Goal: Information Seeking & Learning: Learn about a topic

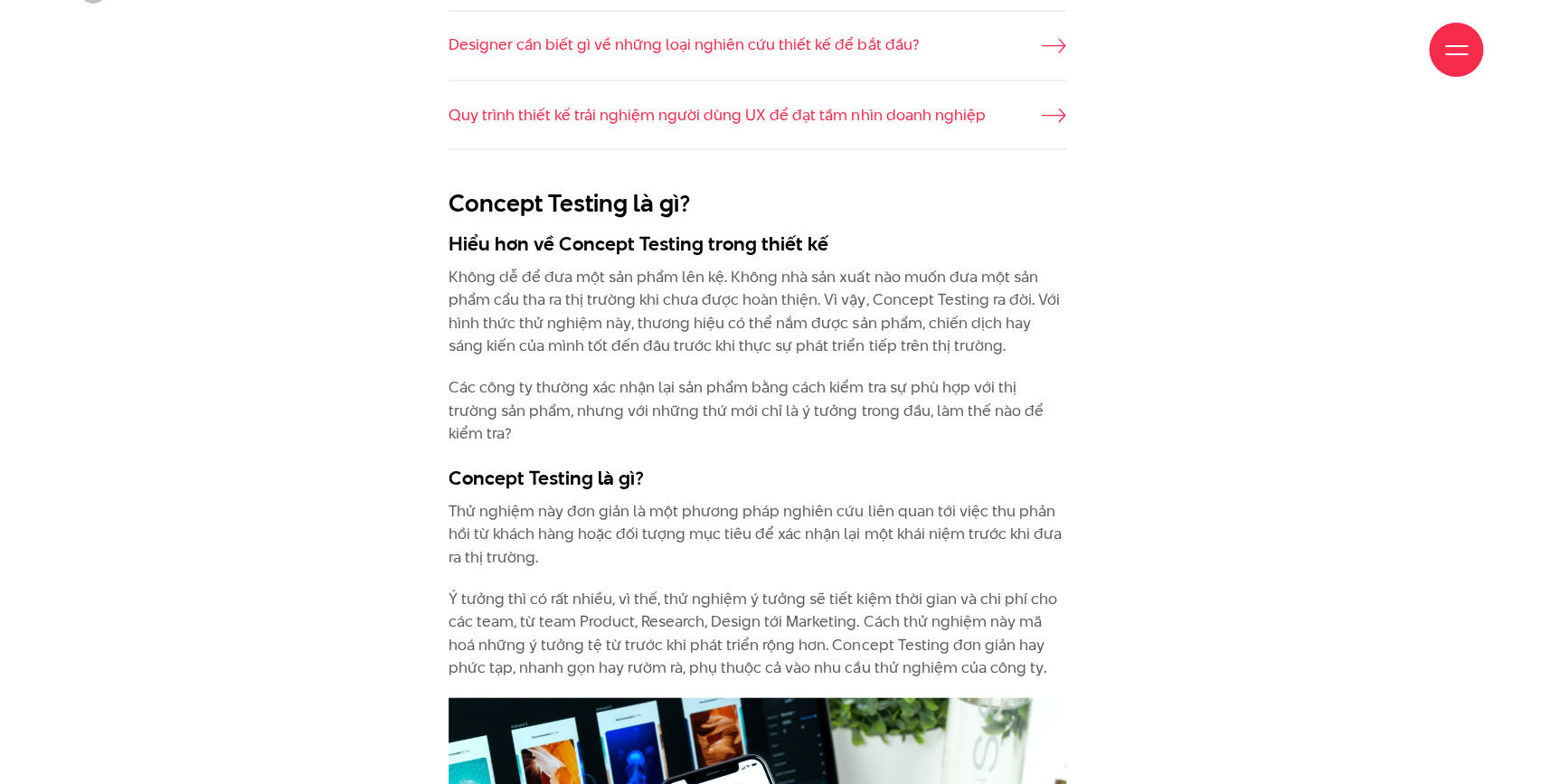
scroll to position [1643, 0]
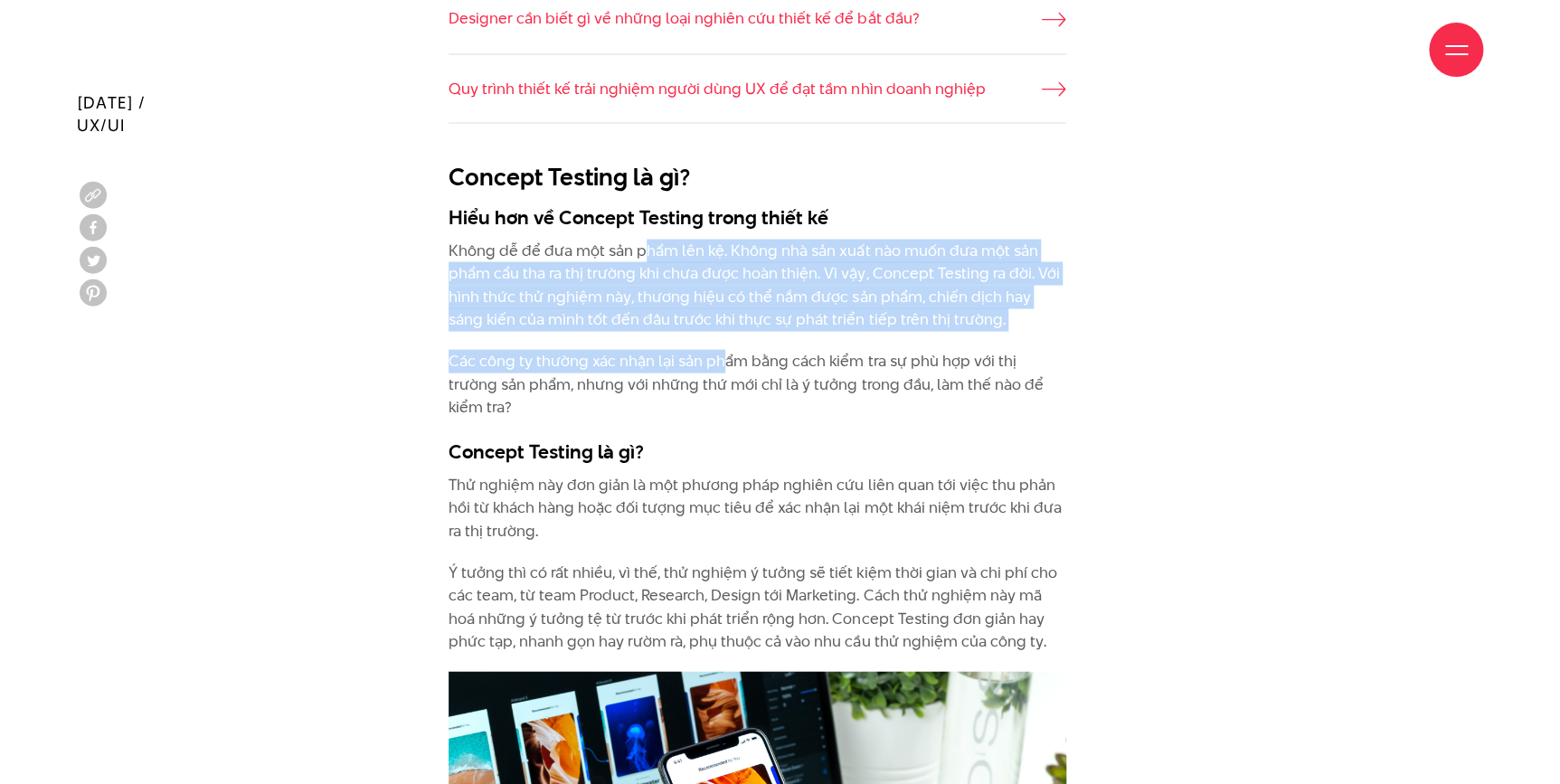
drag, startPoint x: 643, startPoint y: 244, endPoint x: 742, endPoint y: 368, distance: 158.7
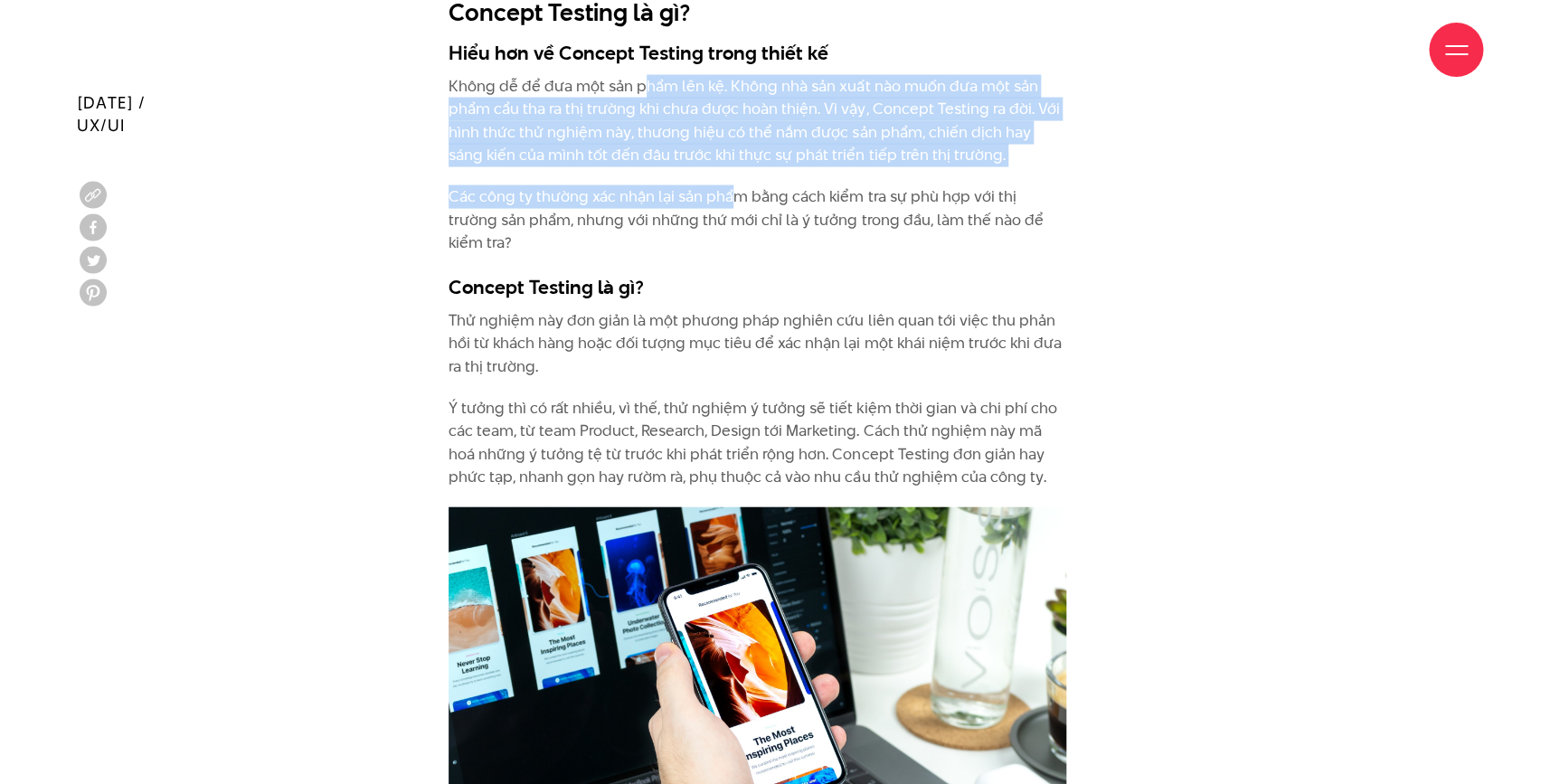
scroll to position [1808, 0]
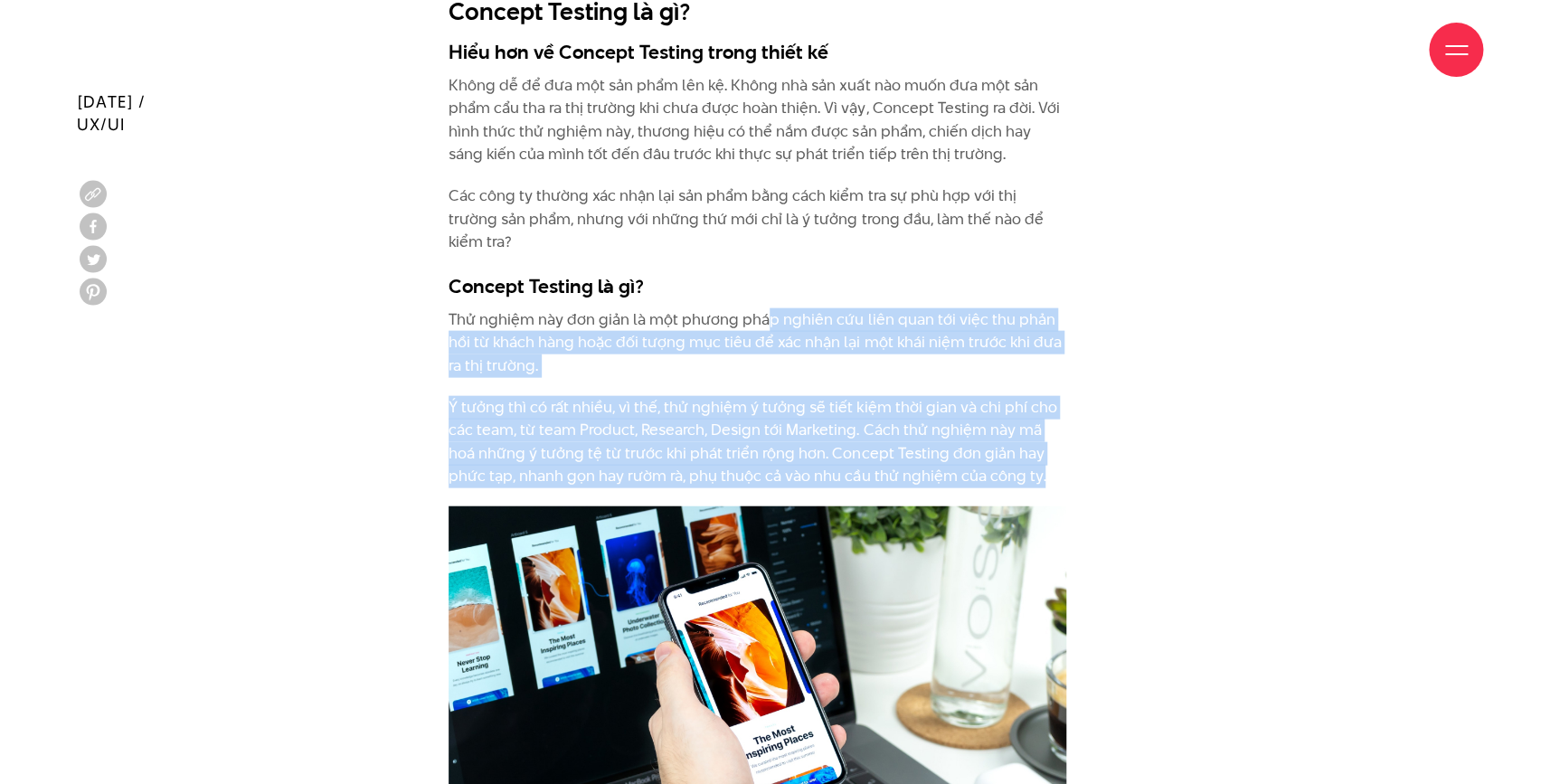
drag, startPoint x: 770, startPoint y: 300, endPoint x: 1023, endPoint y: 451, distance: 294.6
click at [1040, 443] on p "Ý tưởng thì có rất nhiều, vì thế, thử nghiệm ý tưởng sẽ tiết kiệm thời gian và …" at bounding box center [757, 441] width 618 height 92
click at [1041, 444] on p "Ý tưởng thì có rất nhiều, vì thế, thử nghiệm ý tưởng sẽ tiết kiệm thời gian và …" at bounding box center [757, 441] width 618 height 92
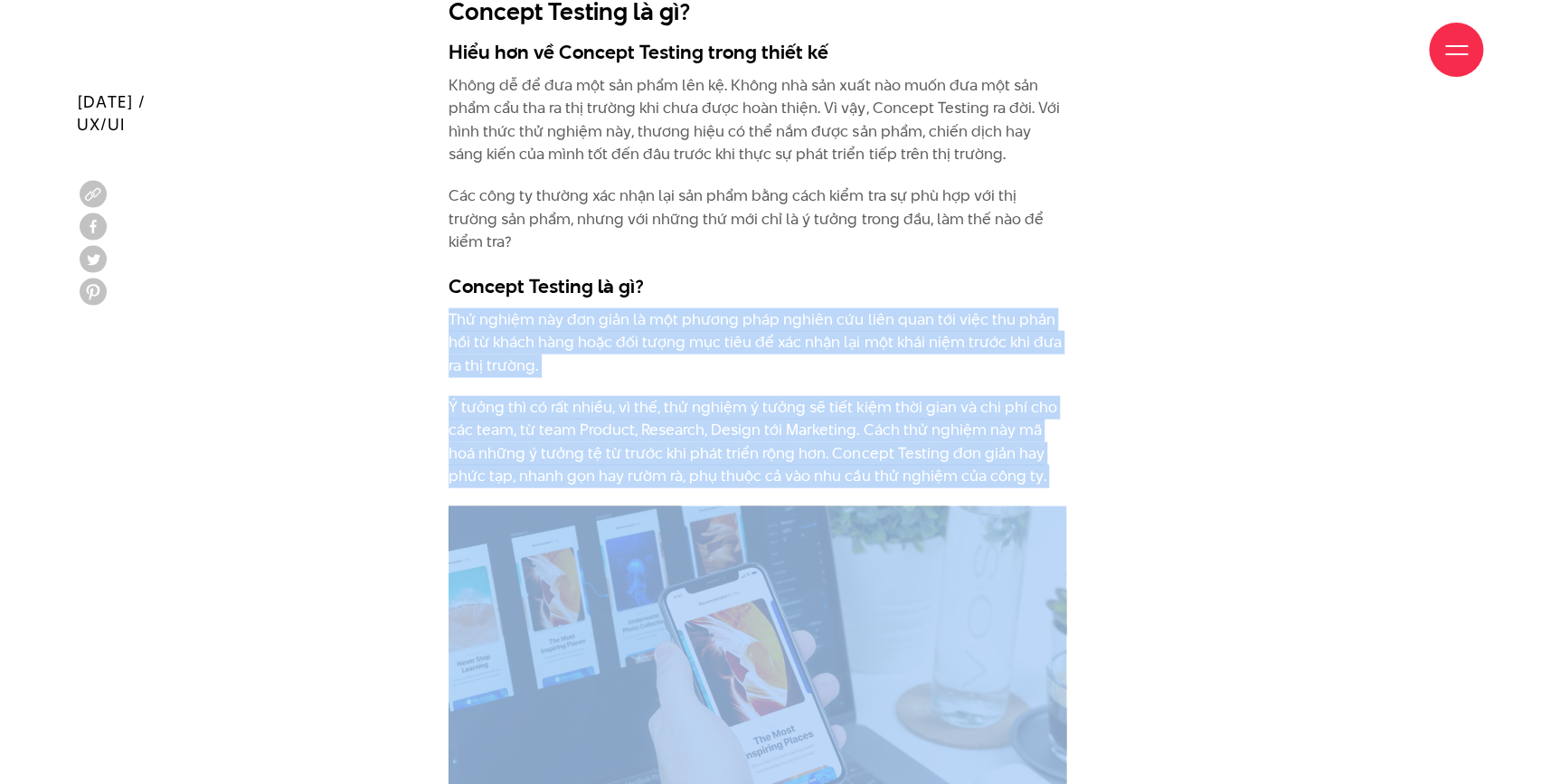
drag, startPoint x: 1041, startPoint y: 444, endPoint x: 995, endPoint y: 257, distance: 192.6
click at [995, 273] on h3 "Concept Testing là gì?" at bounding box center [757, 285] width 618 height 27
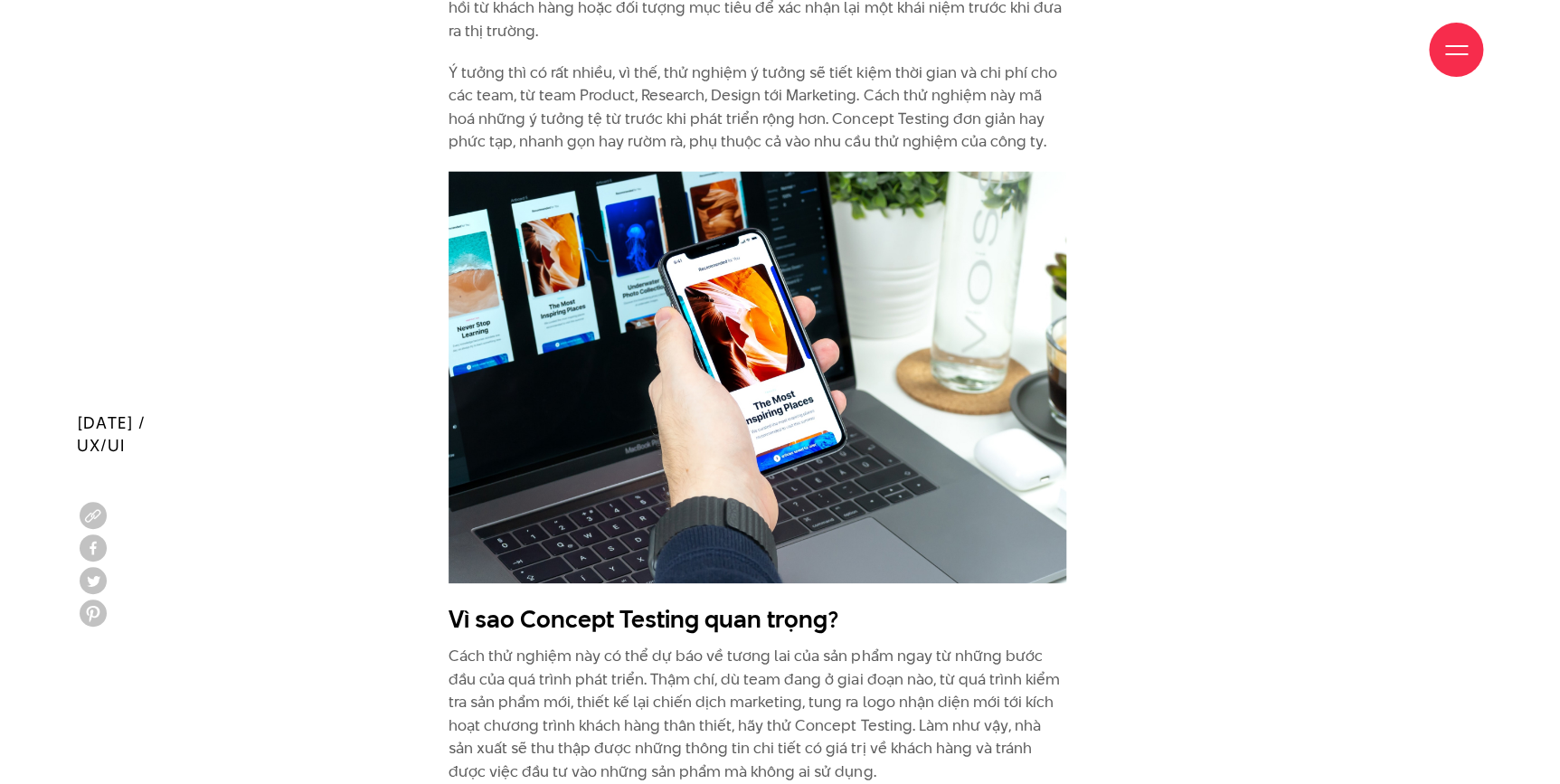
scroll to position [2465, 0]
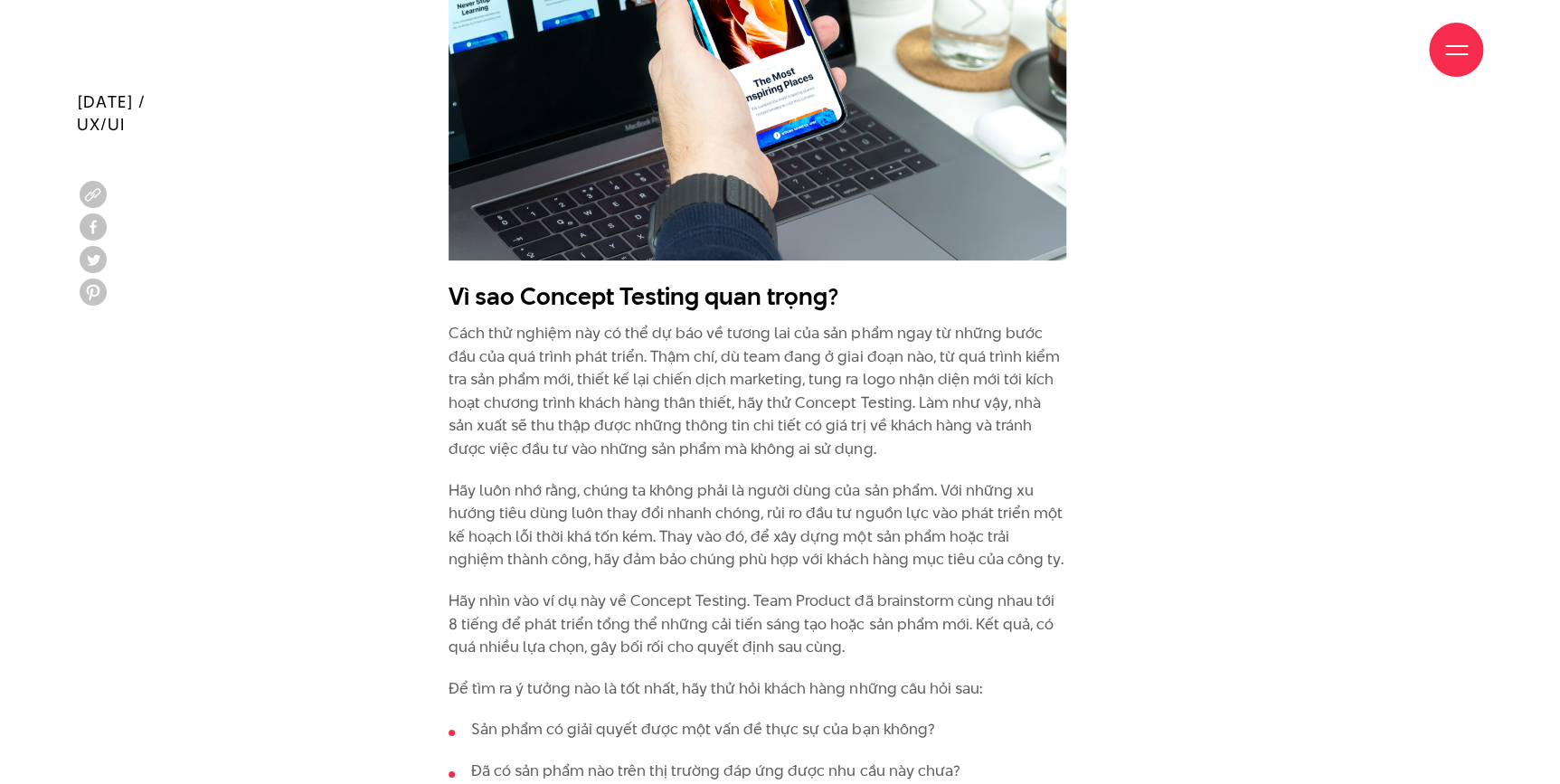
drag, startPoint x: 597, startPoint y: 308, endPoint x: 884, endPoint y: 419, distance: 307.7
click at [884, 419] on p "Cách thử nghiệm này có thể dự báo về tương lai của sản phẩm ngay từ những bước …" at bounding box center [757, 392] width 618 height 139
drag, startPoint x: 911, startPoint y: 375, endPoint x: 956, endPoint y: 272, distance: 112.4
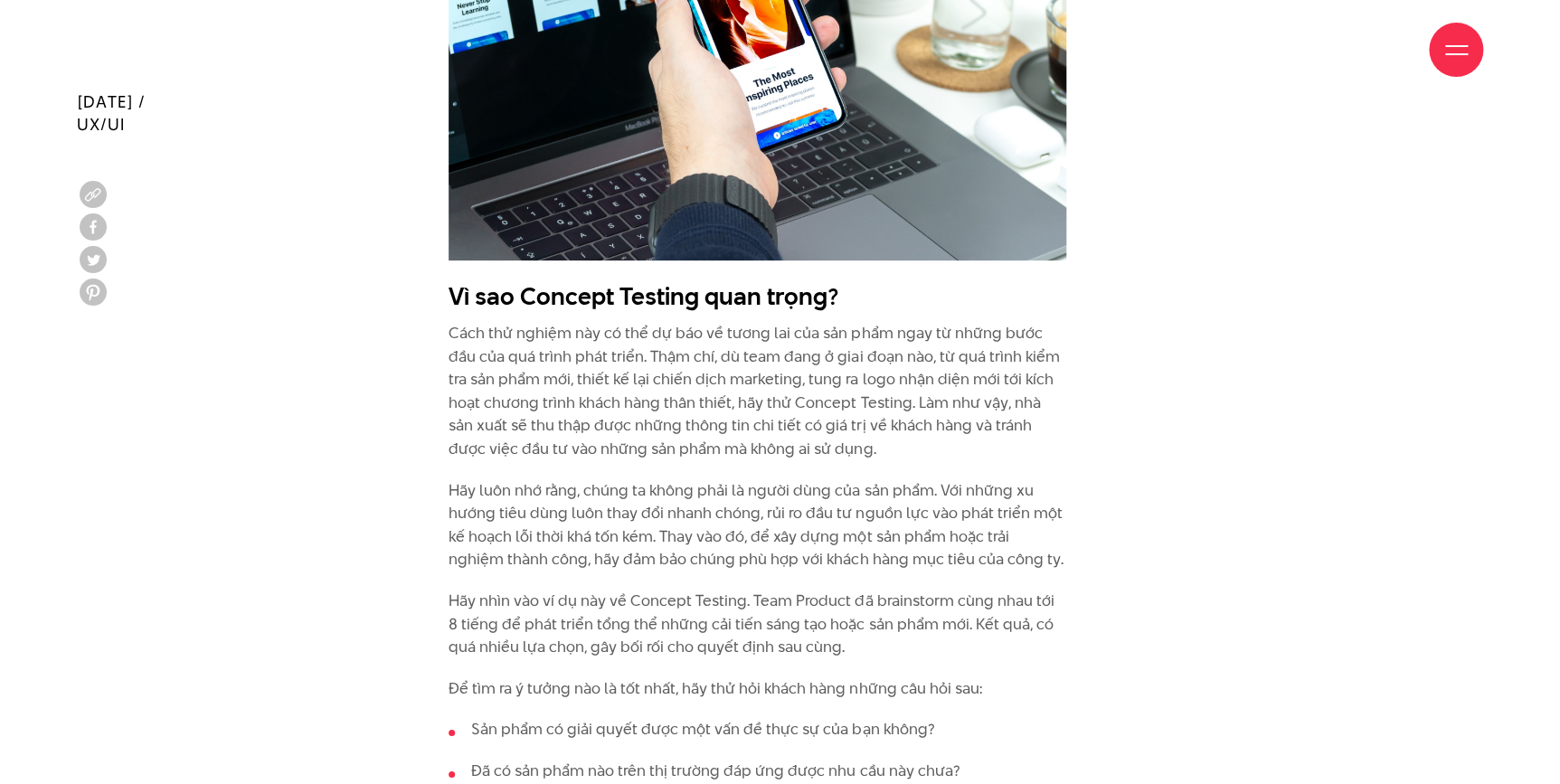
click at [956, 280] on h2 "Vì sao Concept Testing quan trọng?" at bounding box center [757, 296] width 618 height 35
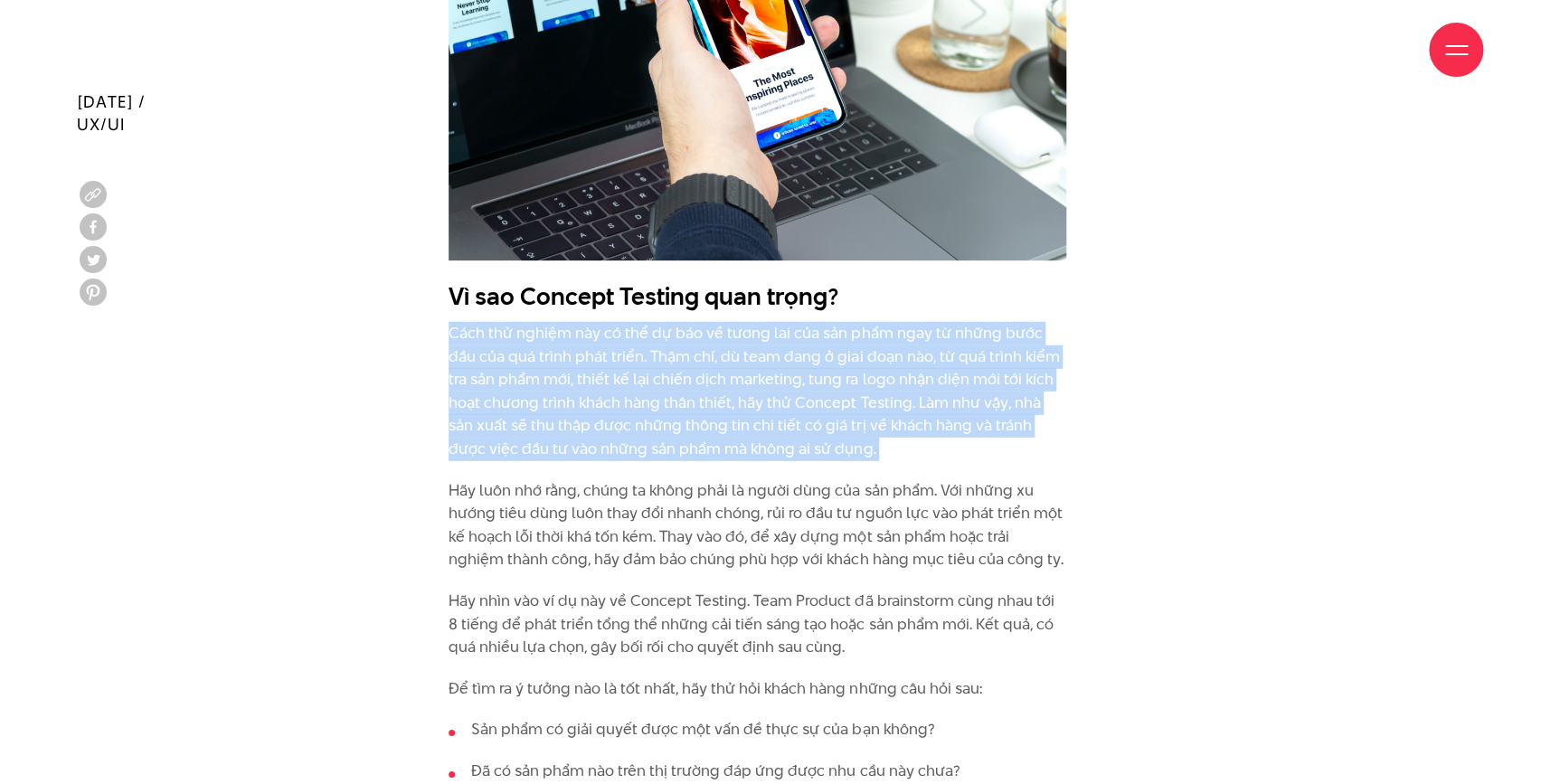
drag, startPoint x: 956, startPoint y: 272, endPoint x: 1007, endPoint y: 419, distance: 155.6
click at [1007, 419] on p "Cách thử nghiệm này có thể dự báo về tương lai của sản phẩm ngay từ những bước …" at bounding box center [757, 392] width 618 height 139
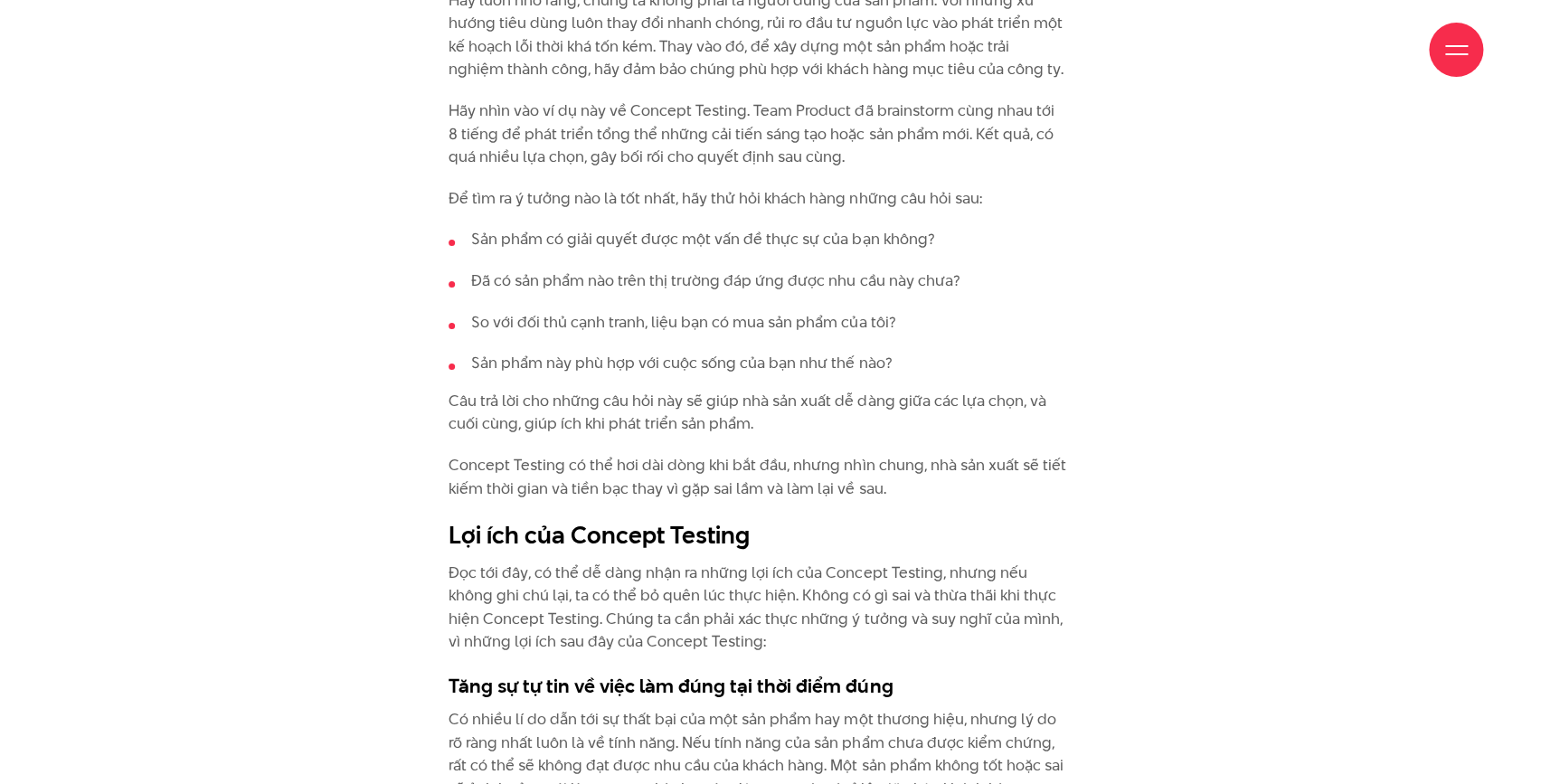
scroll to position [2958, 0]
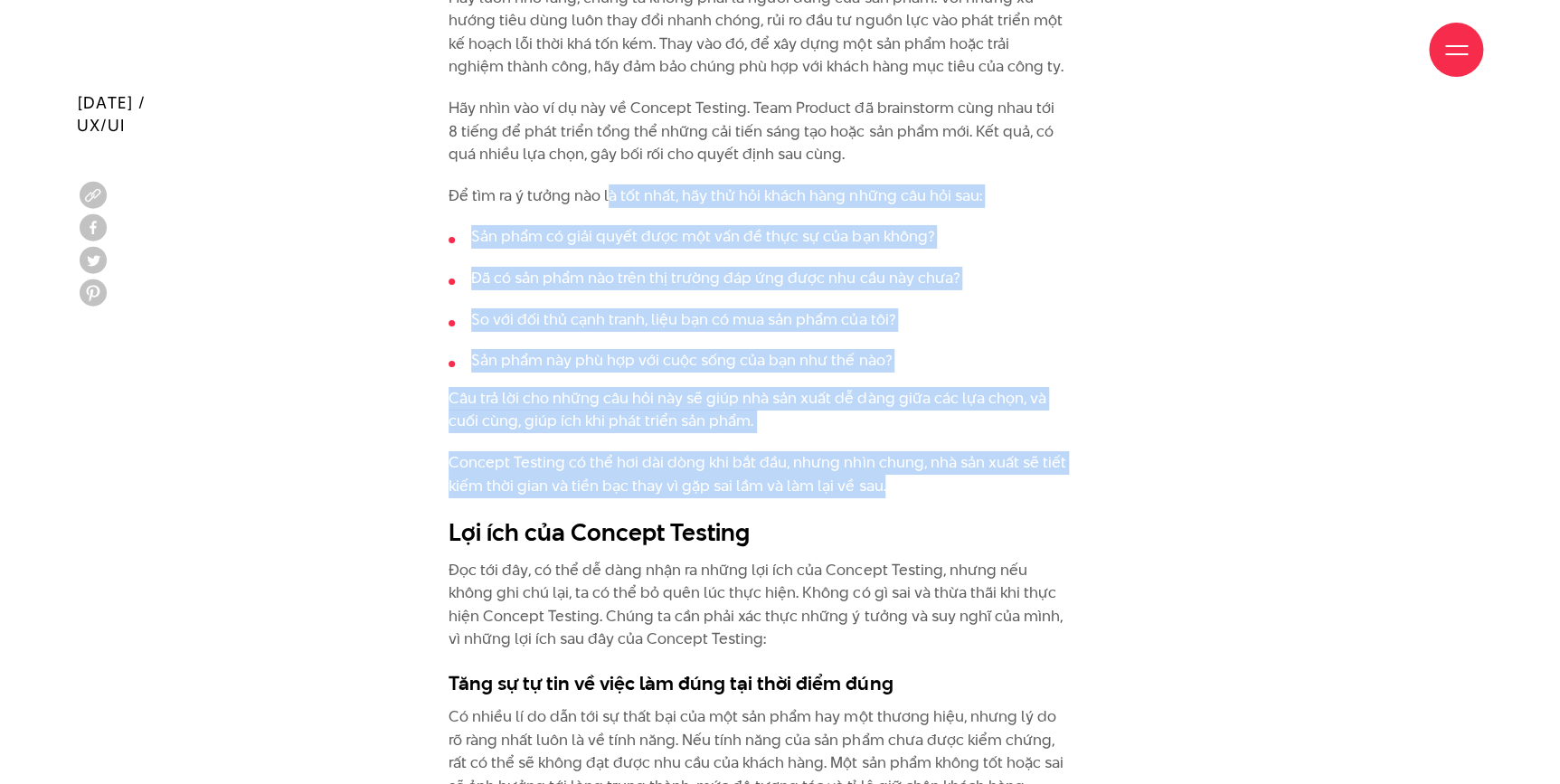
drag, startPoint x: 615, startPoint y: 173, endPoint x: 935, endPoint y: 457, distance: 427.9
click at [934, 457] on p "Concept Testing có thể hơi dài dòng khi bắt đầu, nhưng nhìn chung, nhà sản xuất…" at bounding box center [757, 474] width 618 height 47
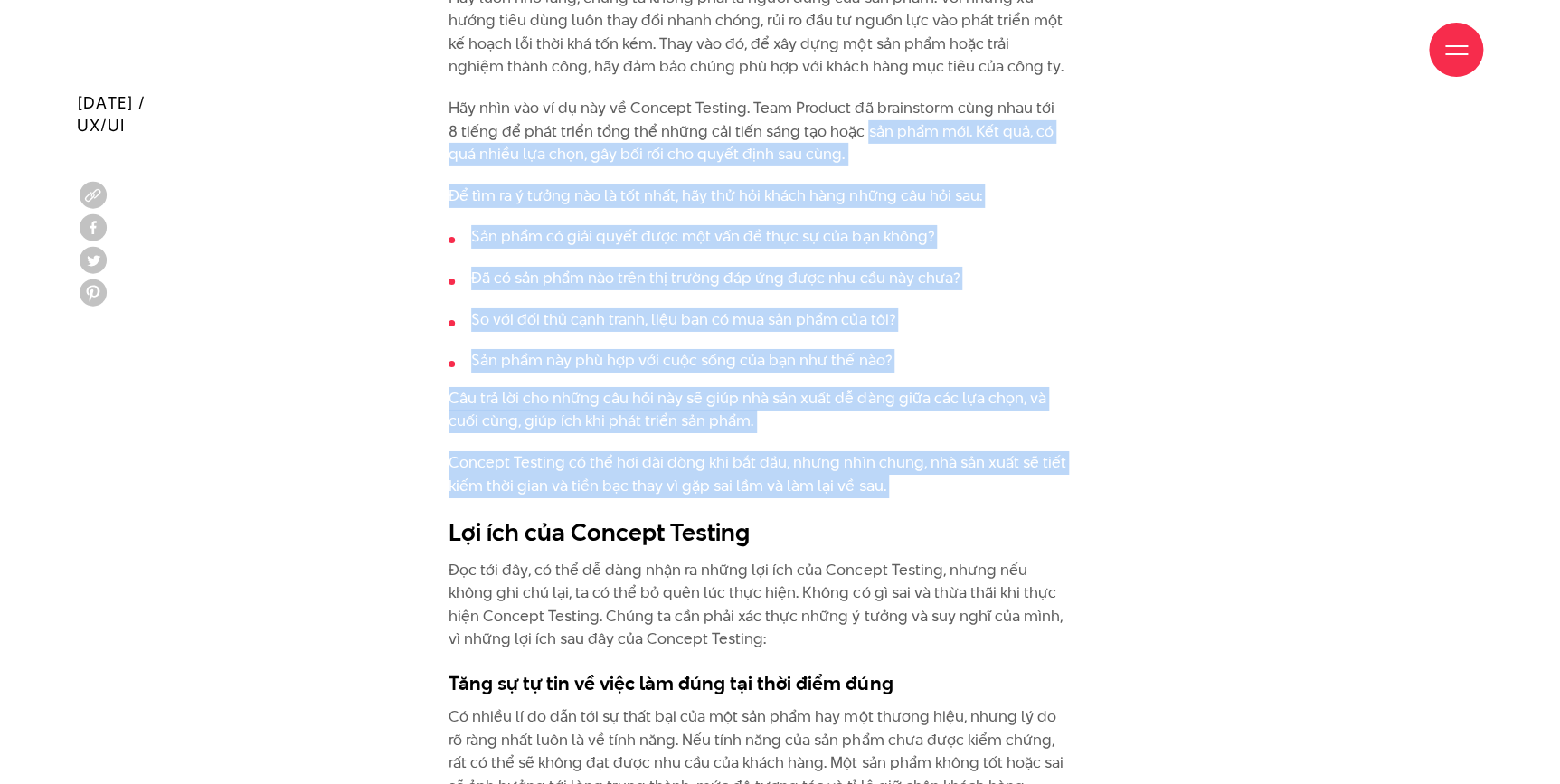
drag, startPoint x: 934, startPoint y: 457, endPoint x: 861, endPoint y: 106, distance: 358.5
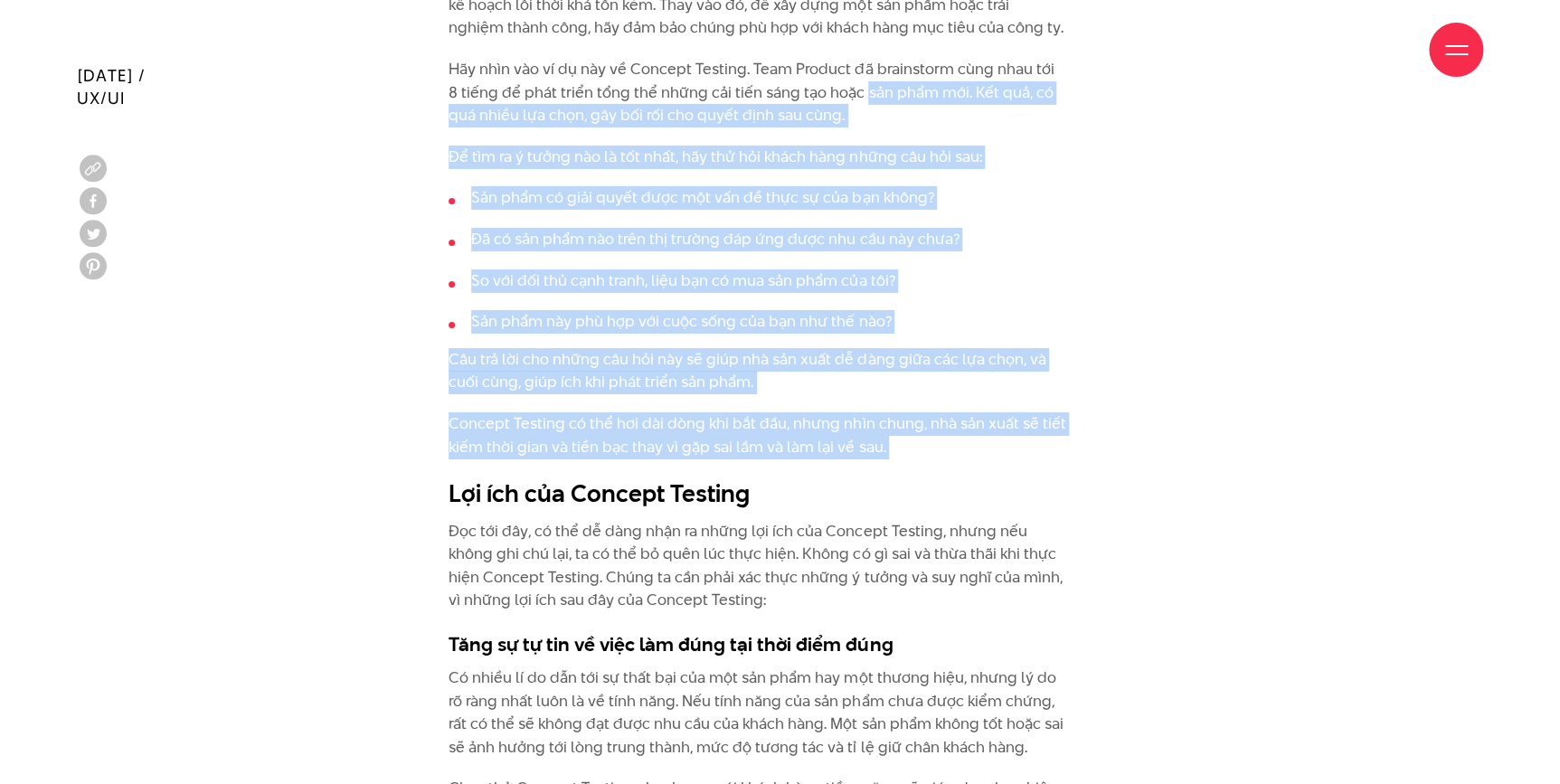
scroll to position [3122, 0]
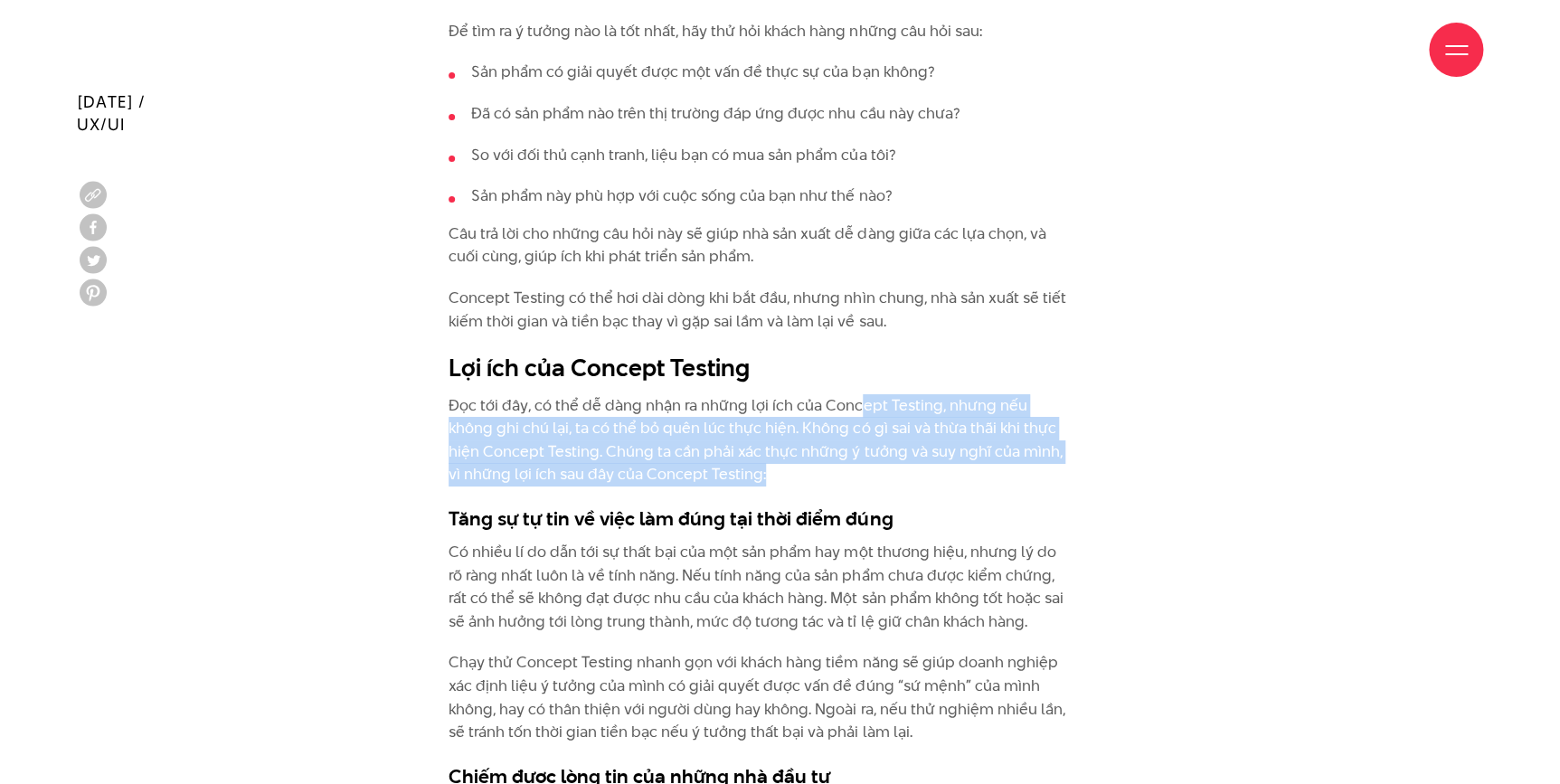
drag, startPoint x: 869, startPoint y: 384, endPoint x: 895, endPoint y: 459, distance: 79.4
click at [895, 459] on p "Đọc tới đây, có thể dễ dàng nhận ra những lợi ích của Concept Testing, nhưng nế…" at bounding box center [757, 440] width 618 height 92
drag, startPoint x: 895, startPoint y: 459, endPoint x: 925, endPoint y: 344, distance: 118.8
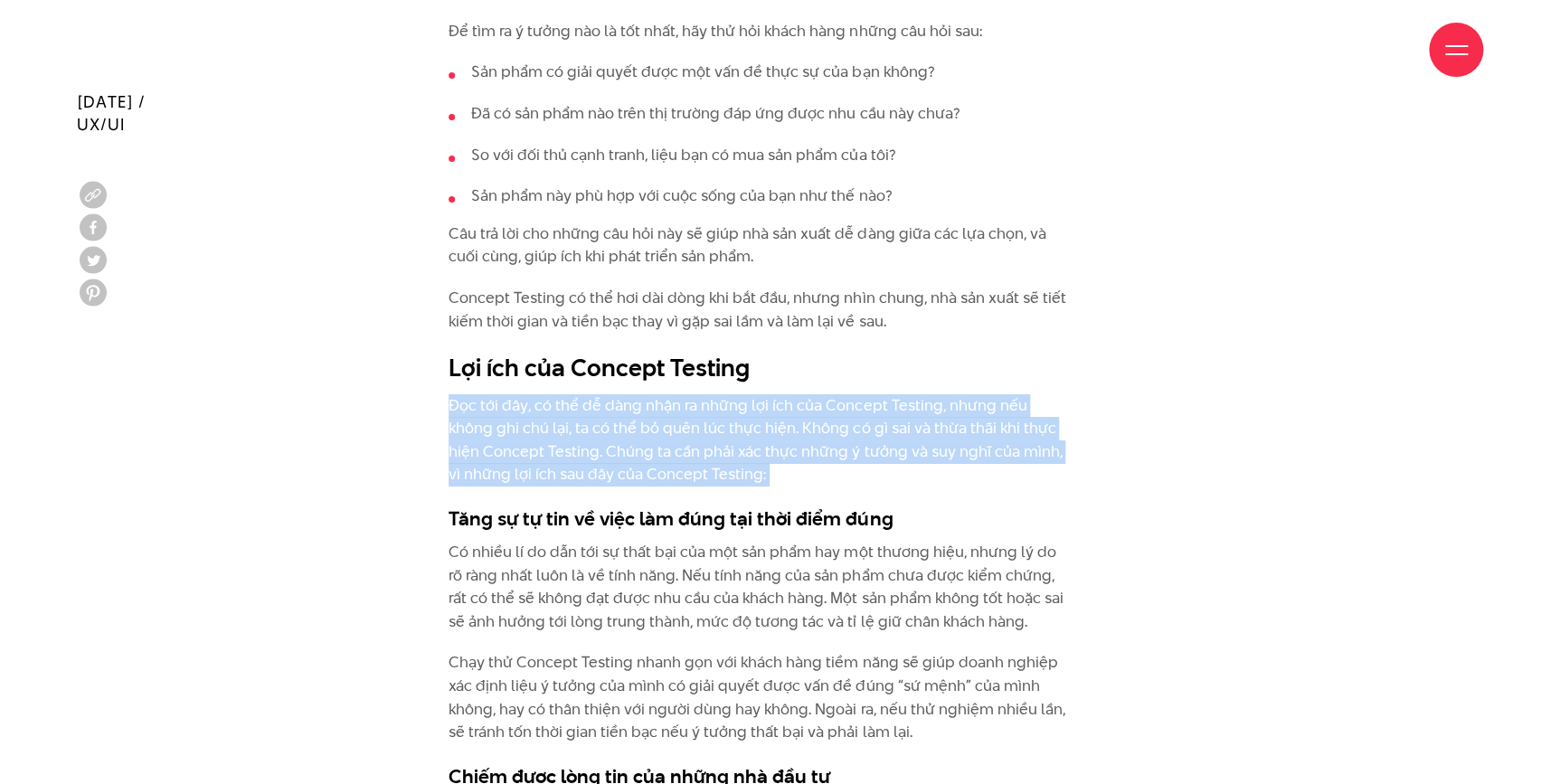
click at [840, 429] on p "Đọc tới đây, có thể dễ dàng nhận ra những lợi ích của Concept Testing, nhưng nế…" at bounding box center [757, 440] width 618 height 92
drag, startPoint x: 840, startPoint y: 442, endPoint x: 837, endPoint y: 331, distance: 111.0
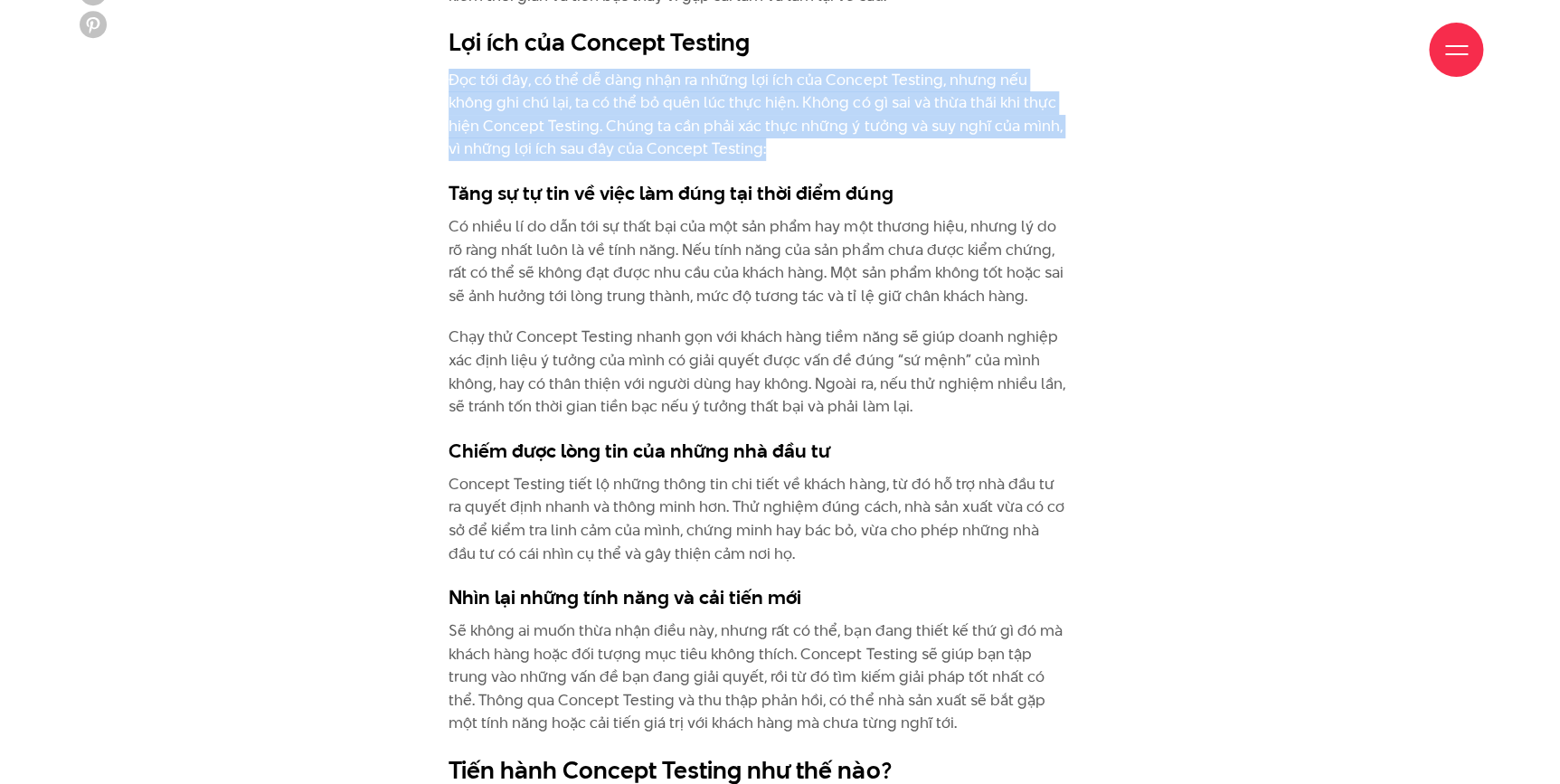
scroll to position [3451, 0]
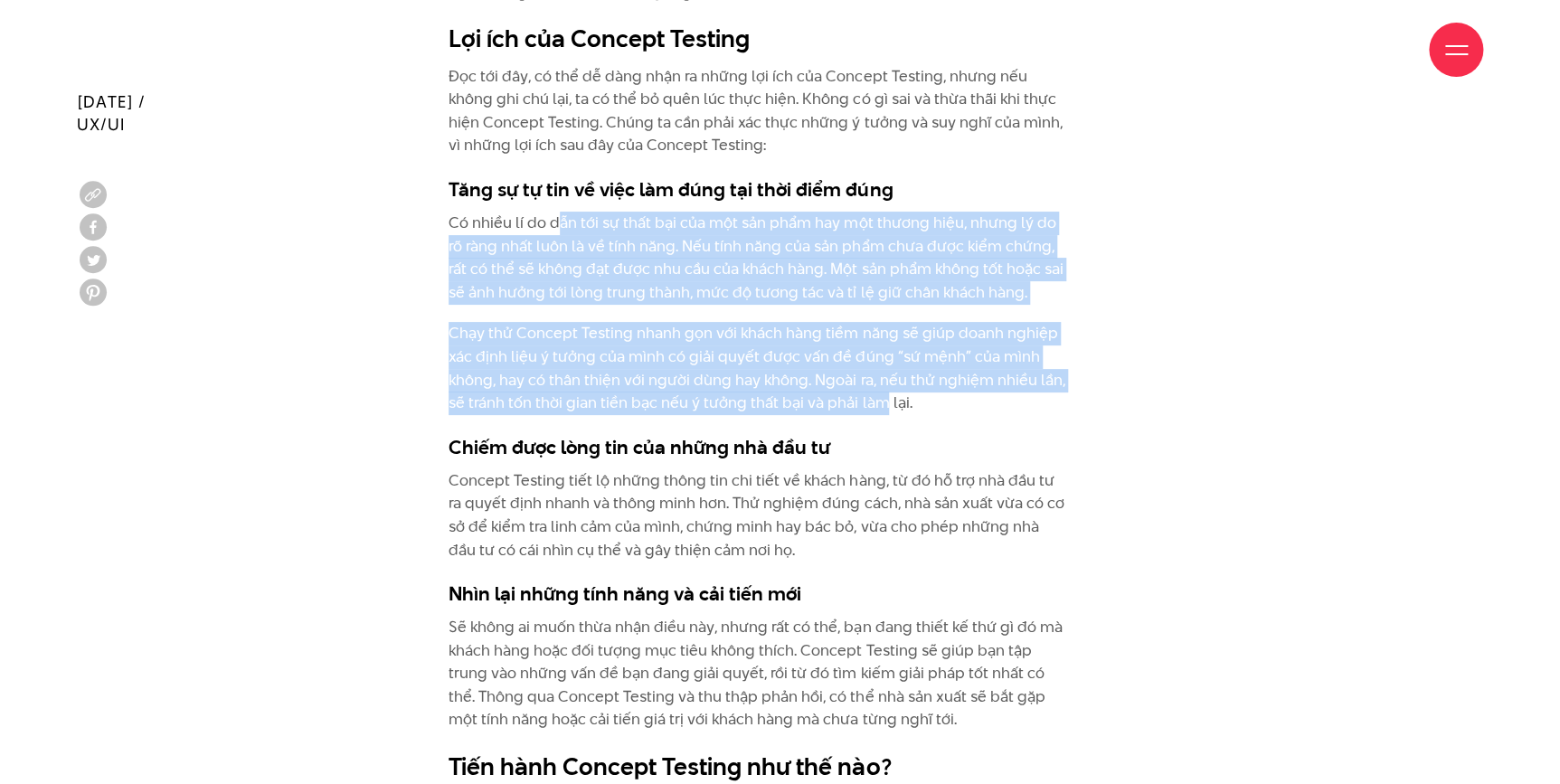
drag, startPoint x: 564, startPoint y: 192, endPoint x: 900, endPoint y: 386, distance: 388.0
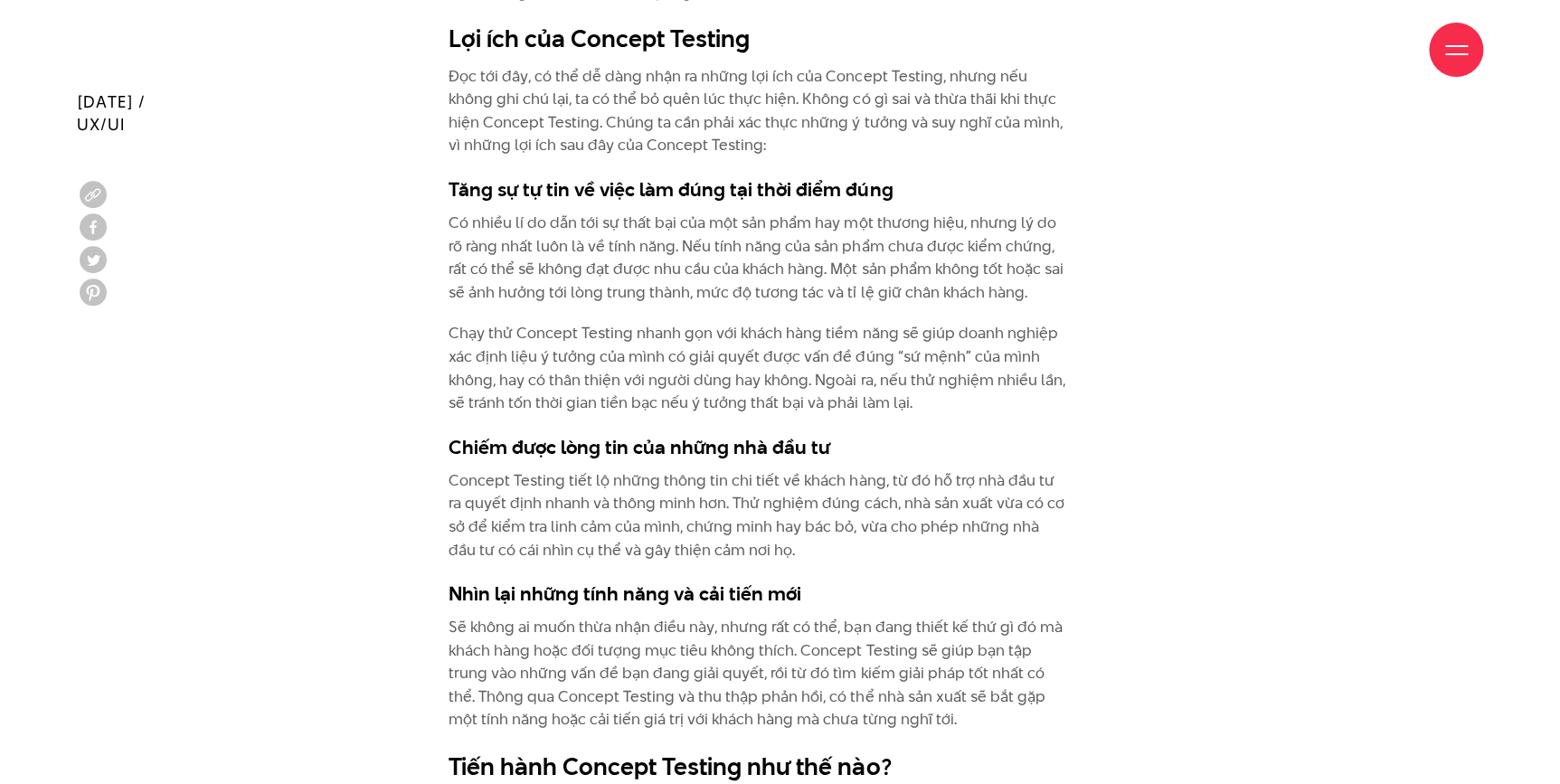
click at [903, 386] on p "Chạy thử Concept Testing nhanh gọn với khách hàng tiềm năng sẽ giúp doanh nghiệ…" at bounding box center [757, 368] width 618 height 92
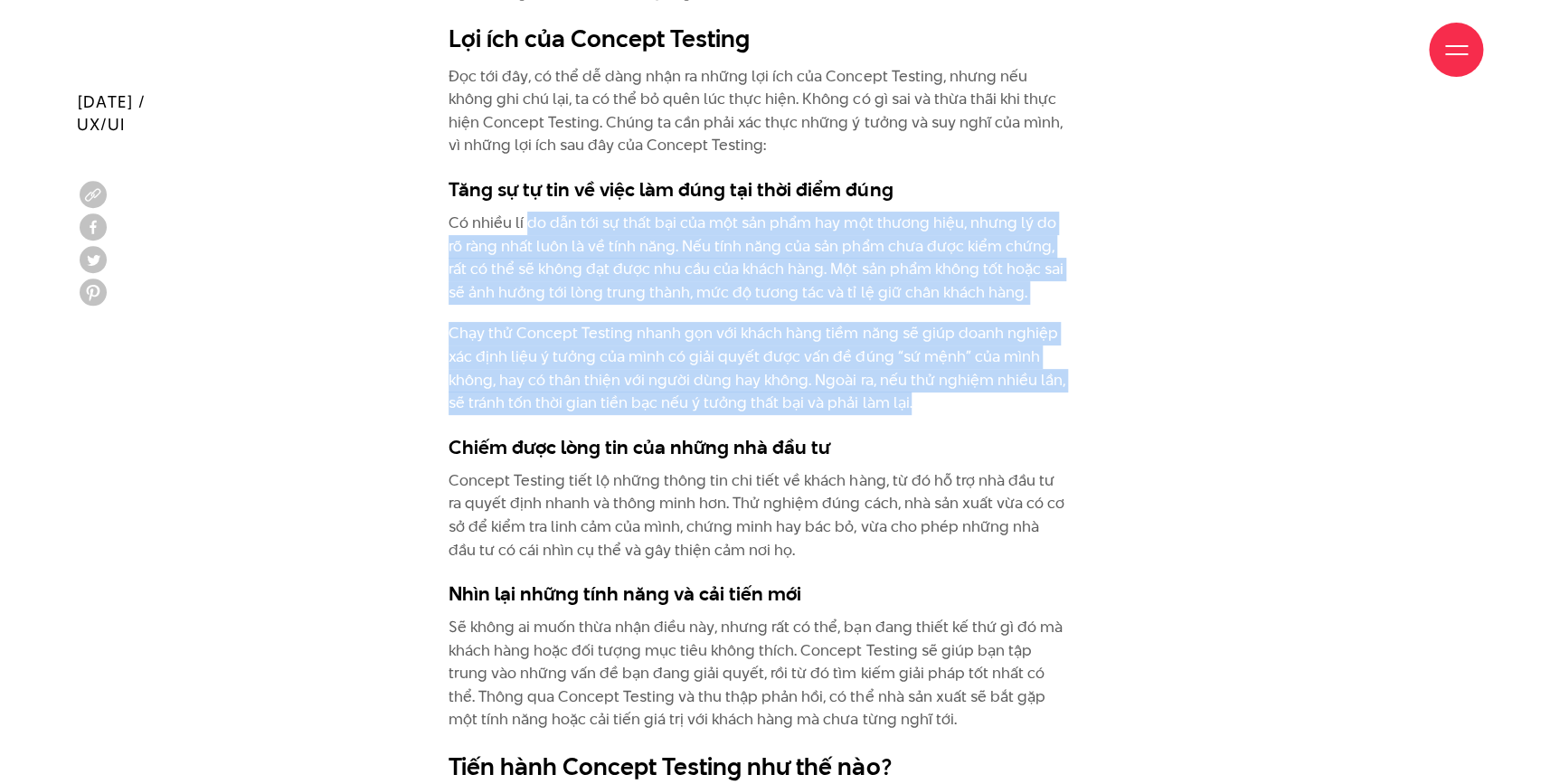
drag, startPoint x: 903, startPoint y: 386, endPoint x: 525, endPoint y: 192, distance: 424.9
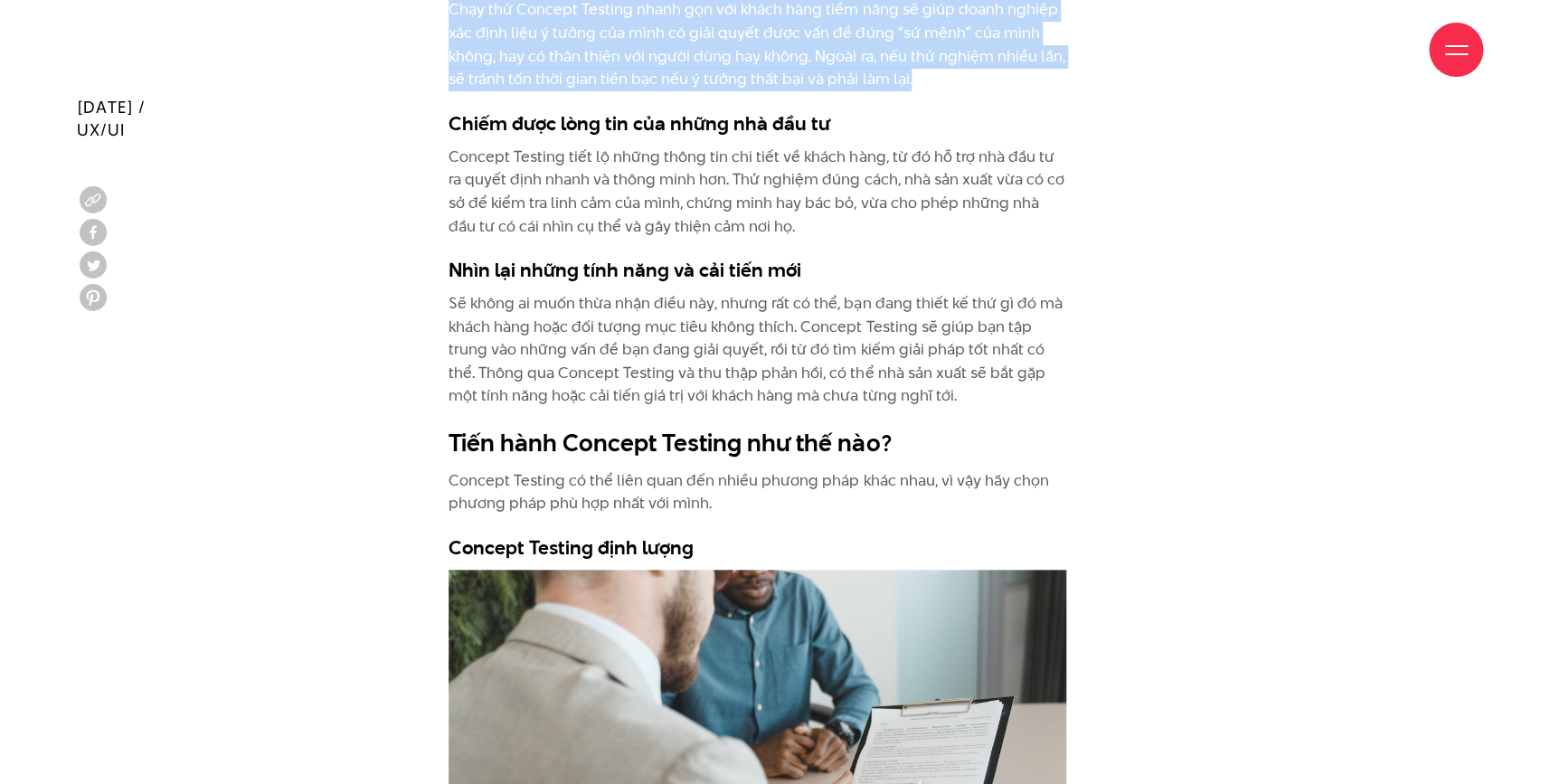
scroll to position [3779, 0]
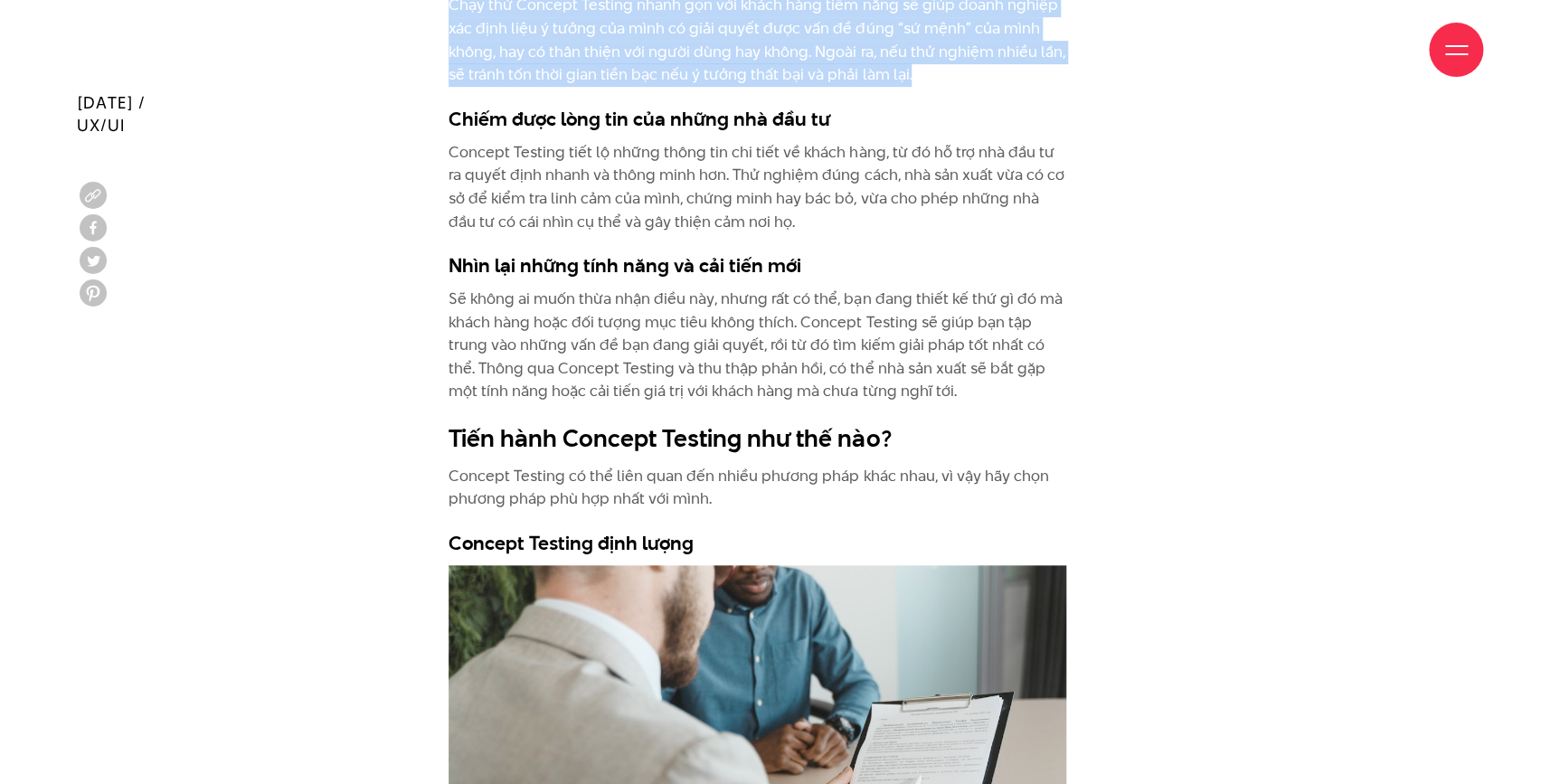
drag, startPoint x: 563, startPoint y: 256, endPoint x: 963, endPoint y: 373, distance: 416.8
click at [963, 373] on div "Concept Testing là gì? Hiểu hơn về Concept Testing trong thiết kế Không dễ để đ…" at bounding box center [757, 520] width 618 height 4995
click at [960, 365] on p "Sẽ không ai muốn thừa nhận điều này, nhưng rất có thể, bạn đang thiết kế thứ gì…" at bounding box center [757, 345] width 618 height 116
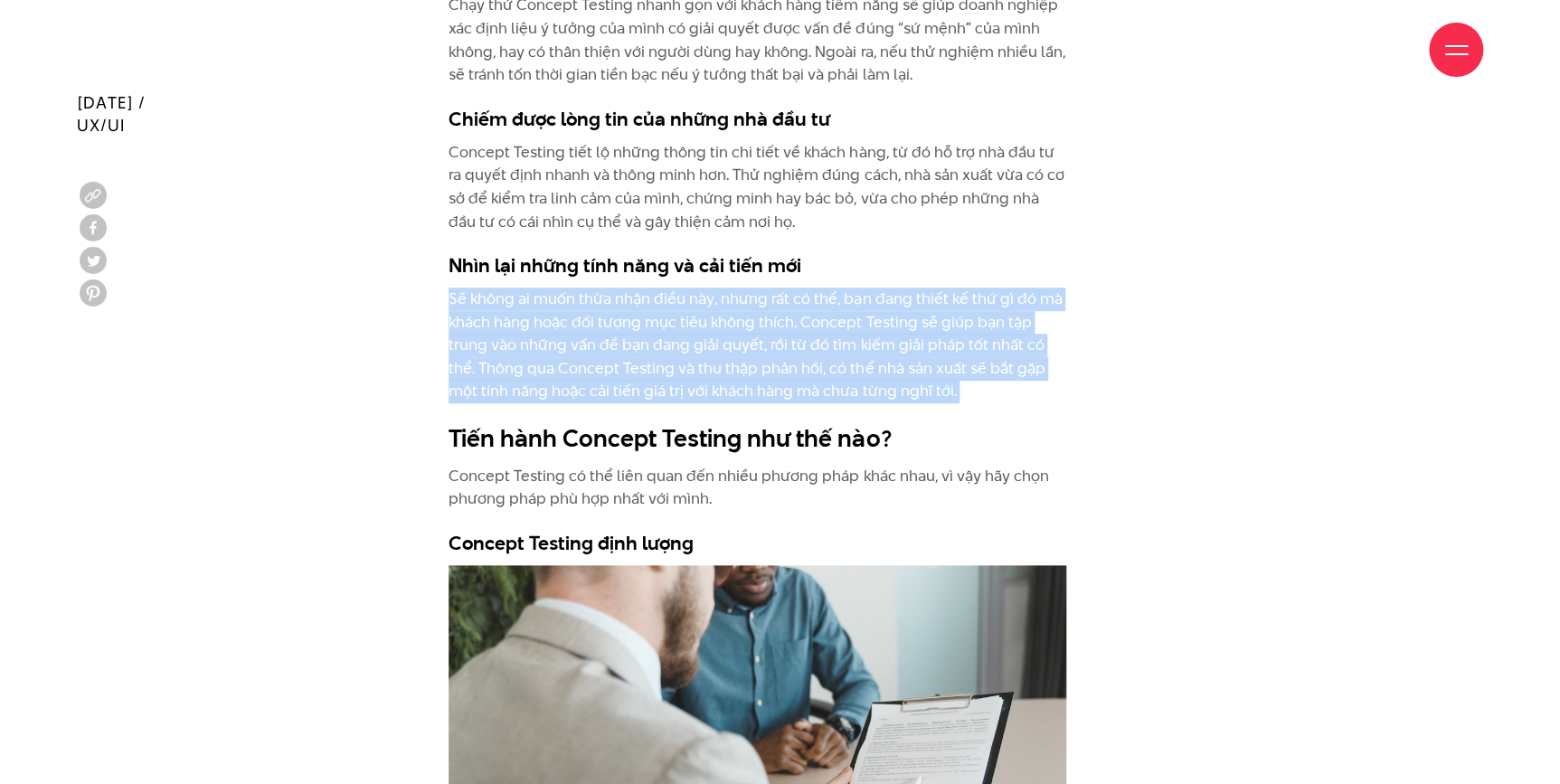
drag, startPoint x: 959, startPoint y: 362, endPoint x: 1009, endPoint y: 245, distance: 127.2
click at [1009, 245] on div "Concept Testing là gì? Hiểu hơn về Concept Testing trong thiết kế Không dễ để đ…" at bounding box center [757, 520] width 618 height 4995
click at [1009, 252] on h3 "Nhìn lại những tính năng và cải tiến mới" at bounding box center [757, 265] width 618 height 27
drag, startPoint x: 1009, startPoint y: 245, endPoint x: 1018, endPoint y: 371, distance: 126.3
click at [1018, 371] on div "Concept Testing là gì? Hiểu hơn về Concept Testing trong thiết kế Không dễ để đ…" at bounding box center [757, 520] width 618 height 4995
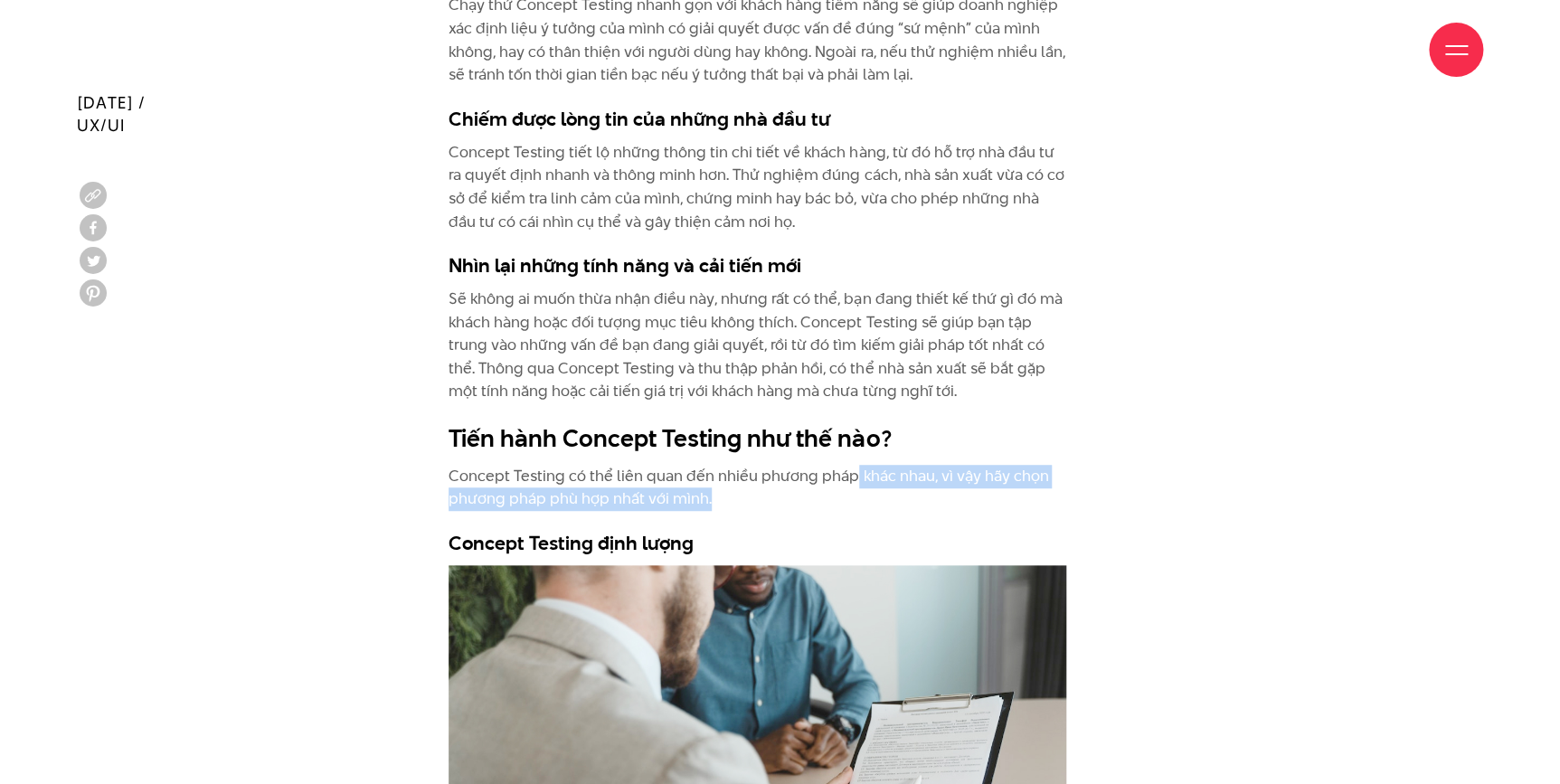
drag, startPoint x: 849, startPoint y: 451, endPoint x: 859, endPoint y: 467, distance: 18.9
click at [859, 467] on p "Concept Testing có thể liên quan đến nhiều phương pháp khác nhau, vì vậy hãy ch…" at bounding box center [757, 488] width 618 height 47
click at [858, 465] on p "Concept Testing có thể liên quan đến nhiều phương pháp khác nhau, vì vậy hãy ch…" at bounding box center [757, 488] width 618 height 47
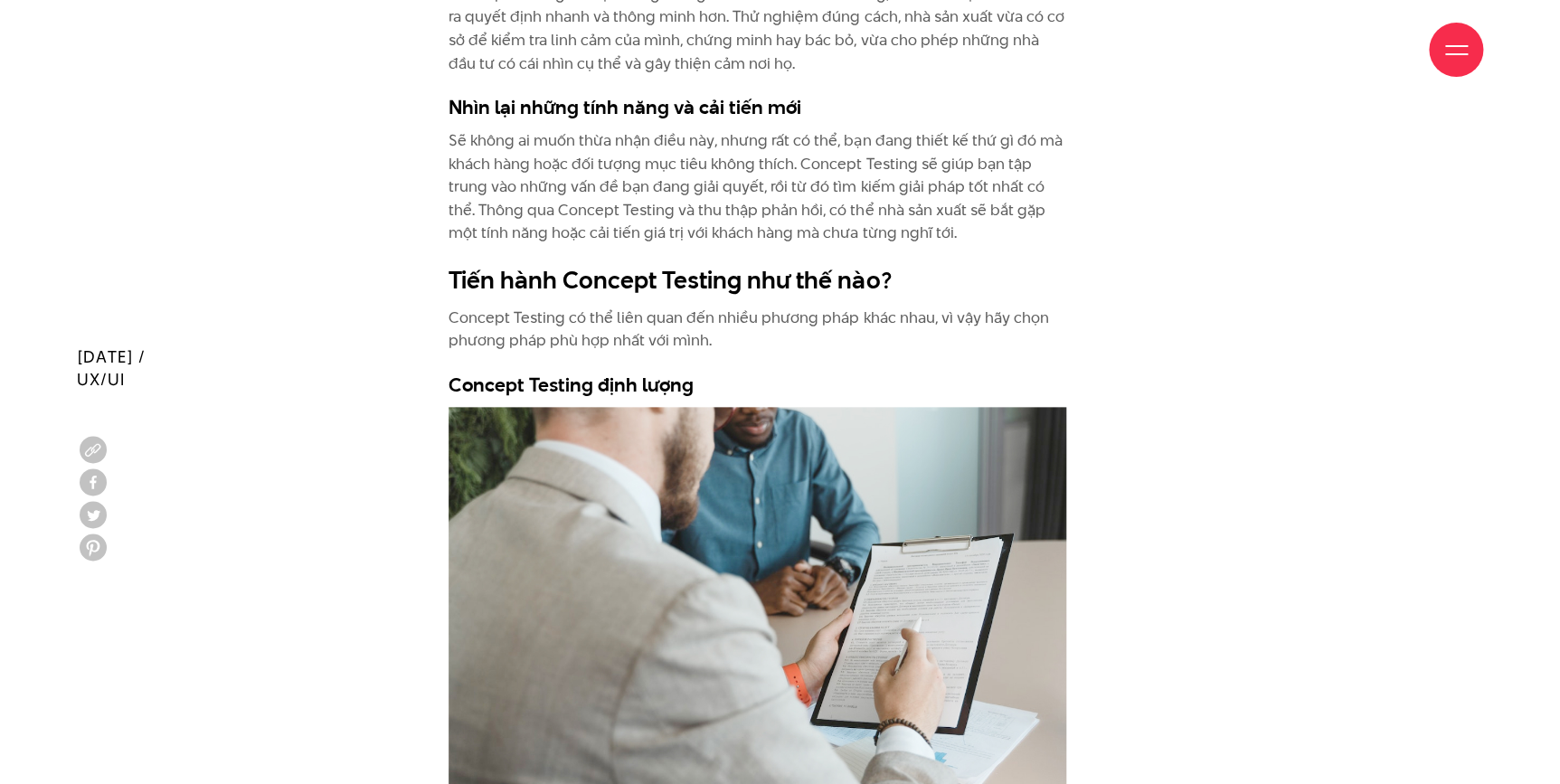
scroll to position [4437, 0]
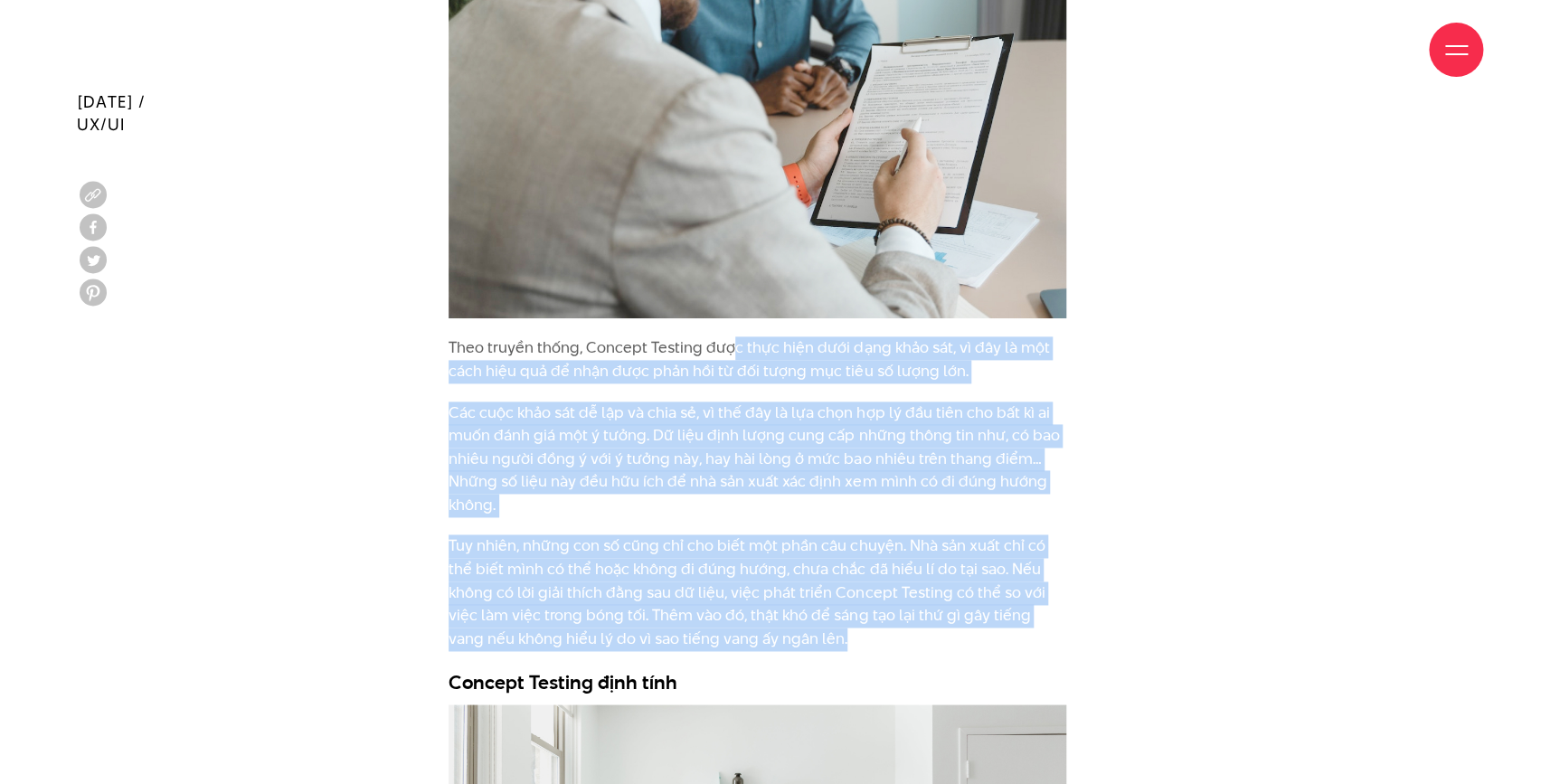
drag, startPoint x: 733, startPoint y: 316, endPoint x: 895, endPoint y: 604, distance: 330.4
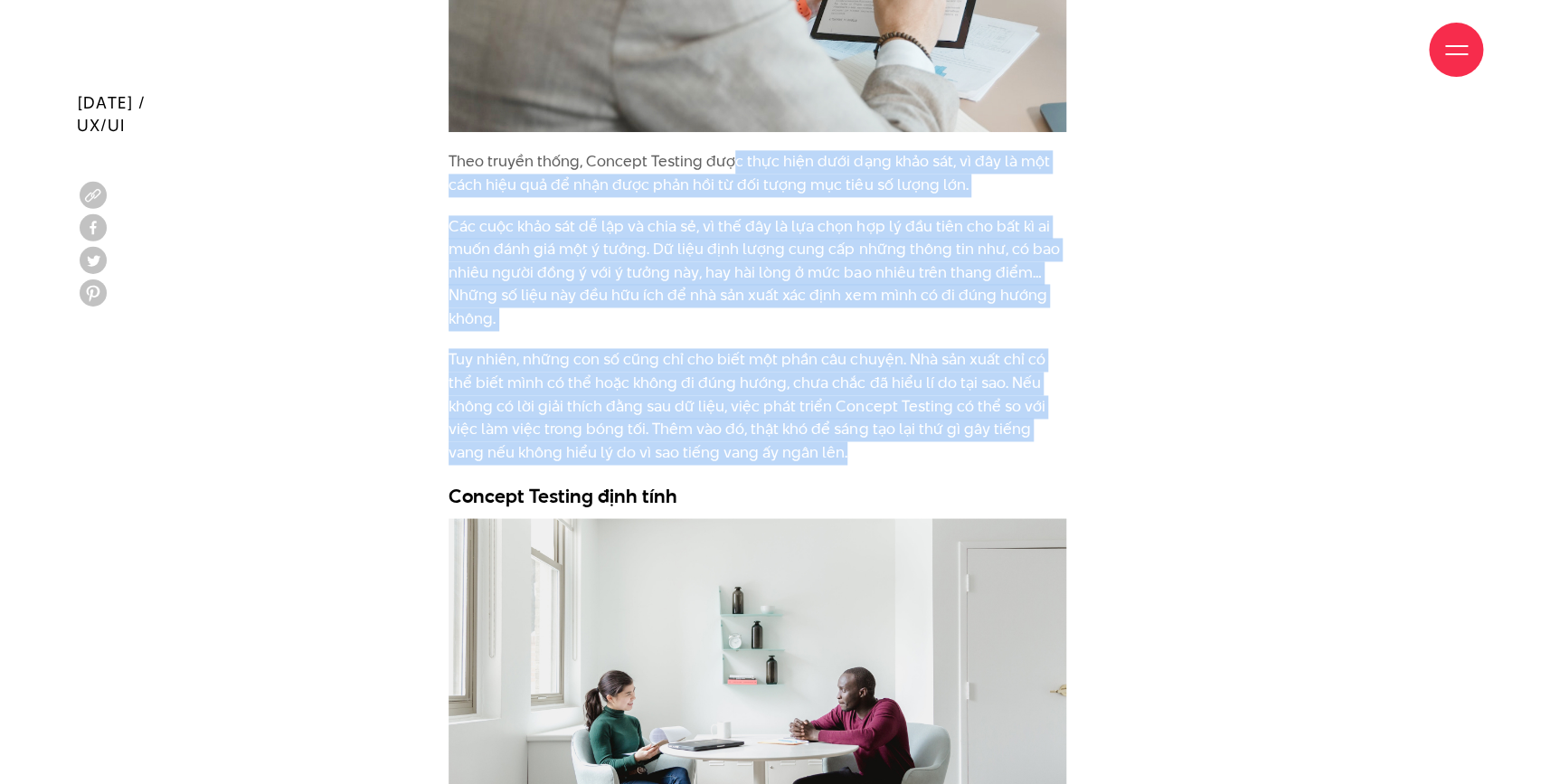
scroll to position [5095, 0]
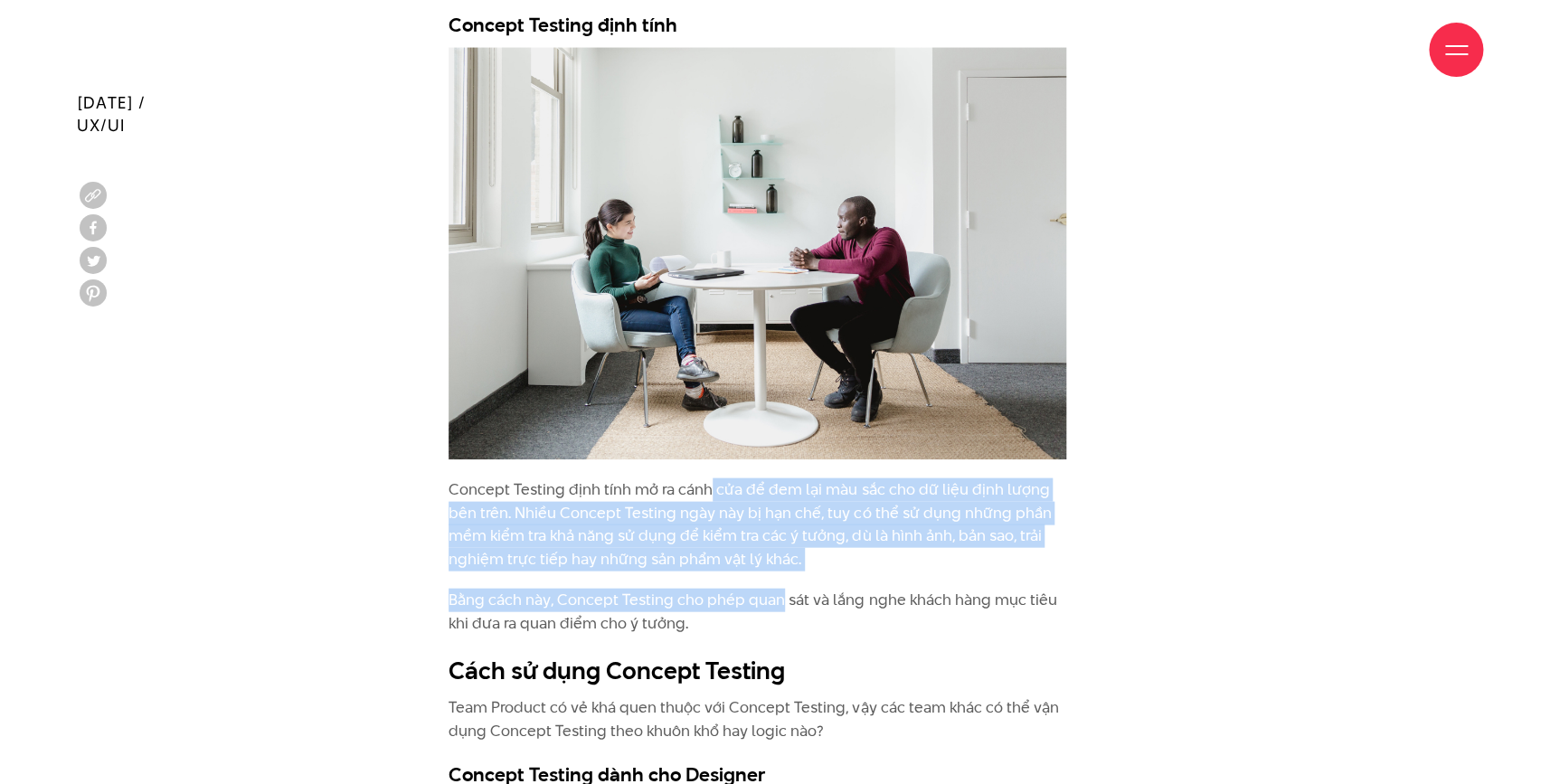
drag, startPoint x: 710, startPoint y: 455, endPoint x: 778, endPoint y: 563, distance: 127.6
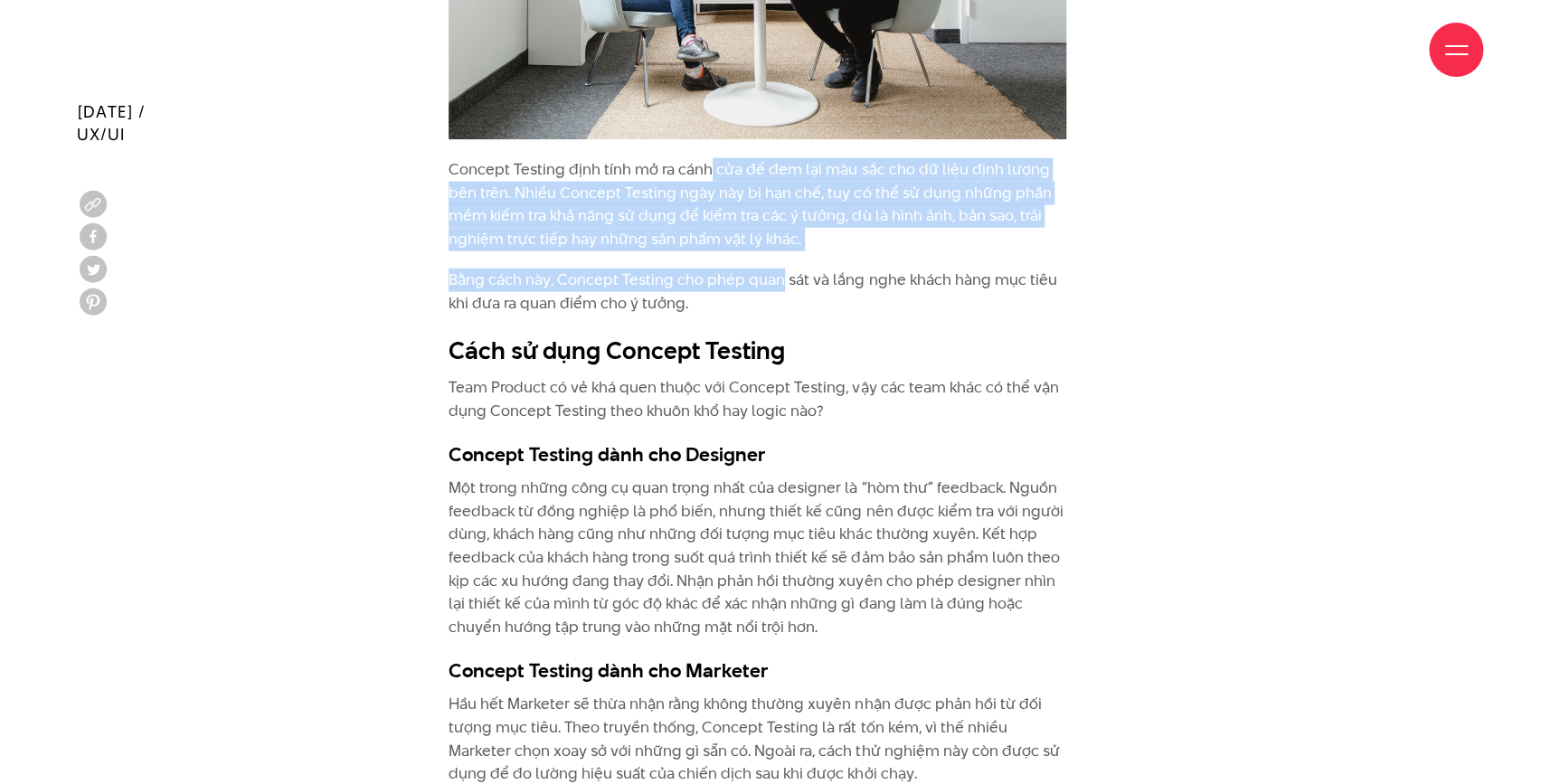
scroll to position [5424, 0]
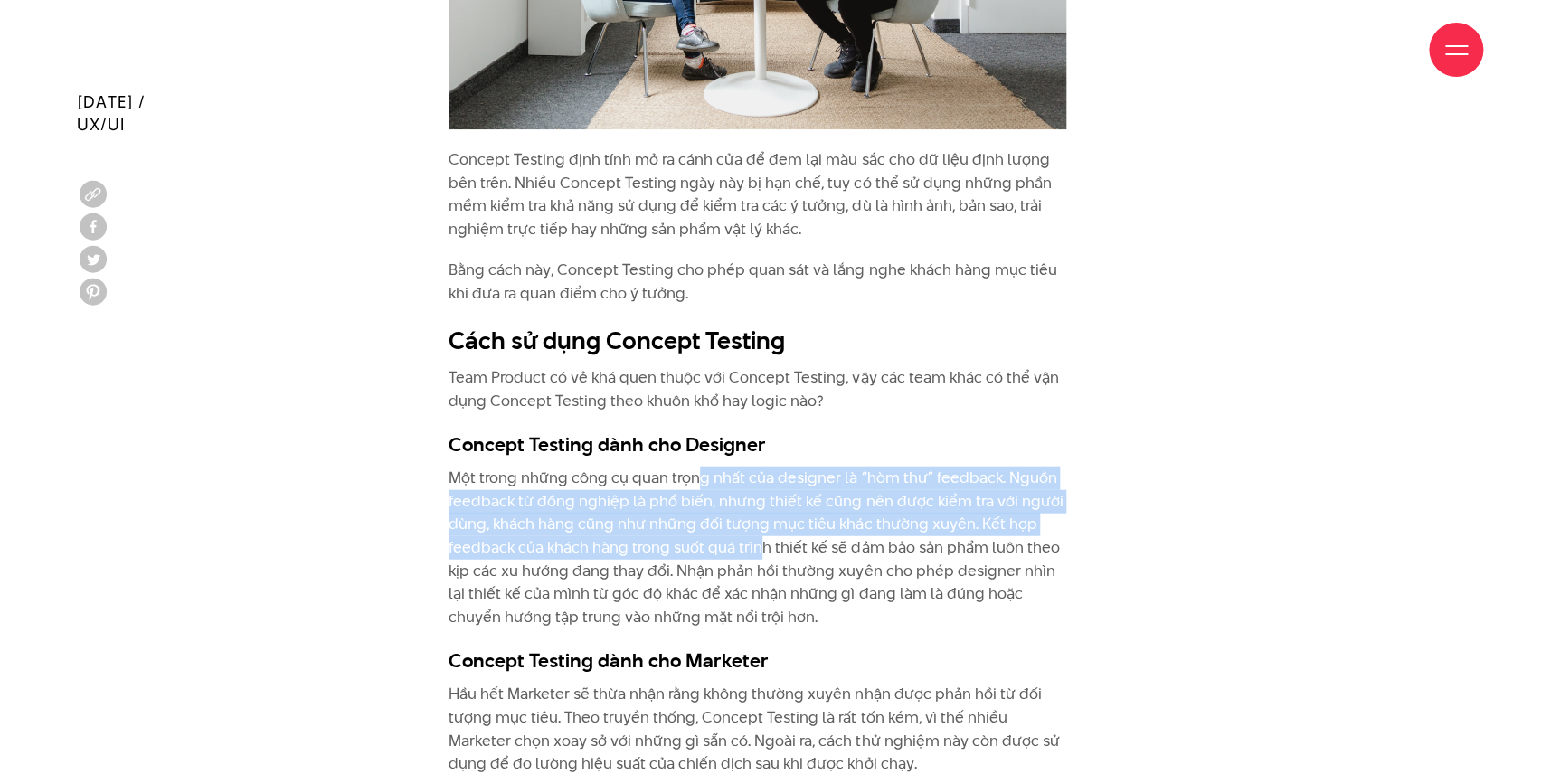
drag, startPoint x: 696, startPoint y: 447, endPoint x: 777, endPoint y: 526, distance: 113.1
click at [768, 530] on p "Một trong những công cụ quan trọng nhất của designer là “hòm thư” feedback. Ngu…" at bounding box center [757, 547] width 618 height 162
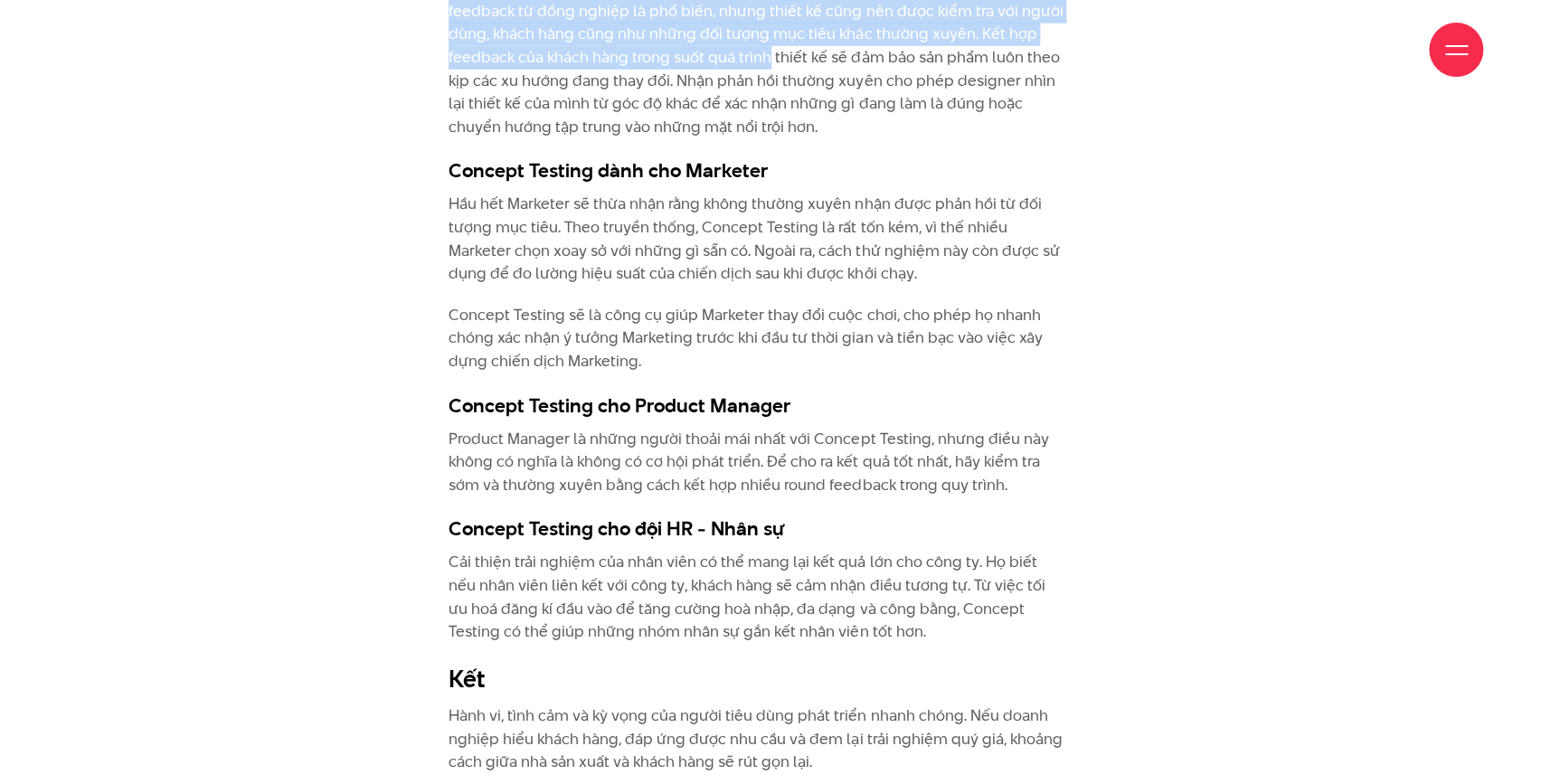
scroll to position [5916, 0]
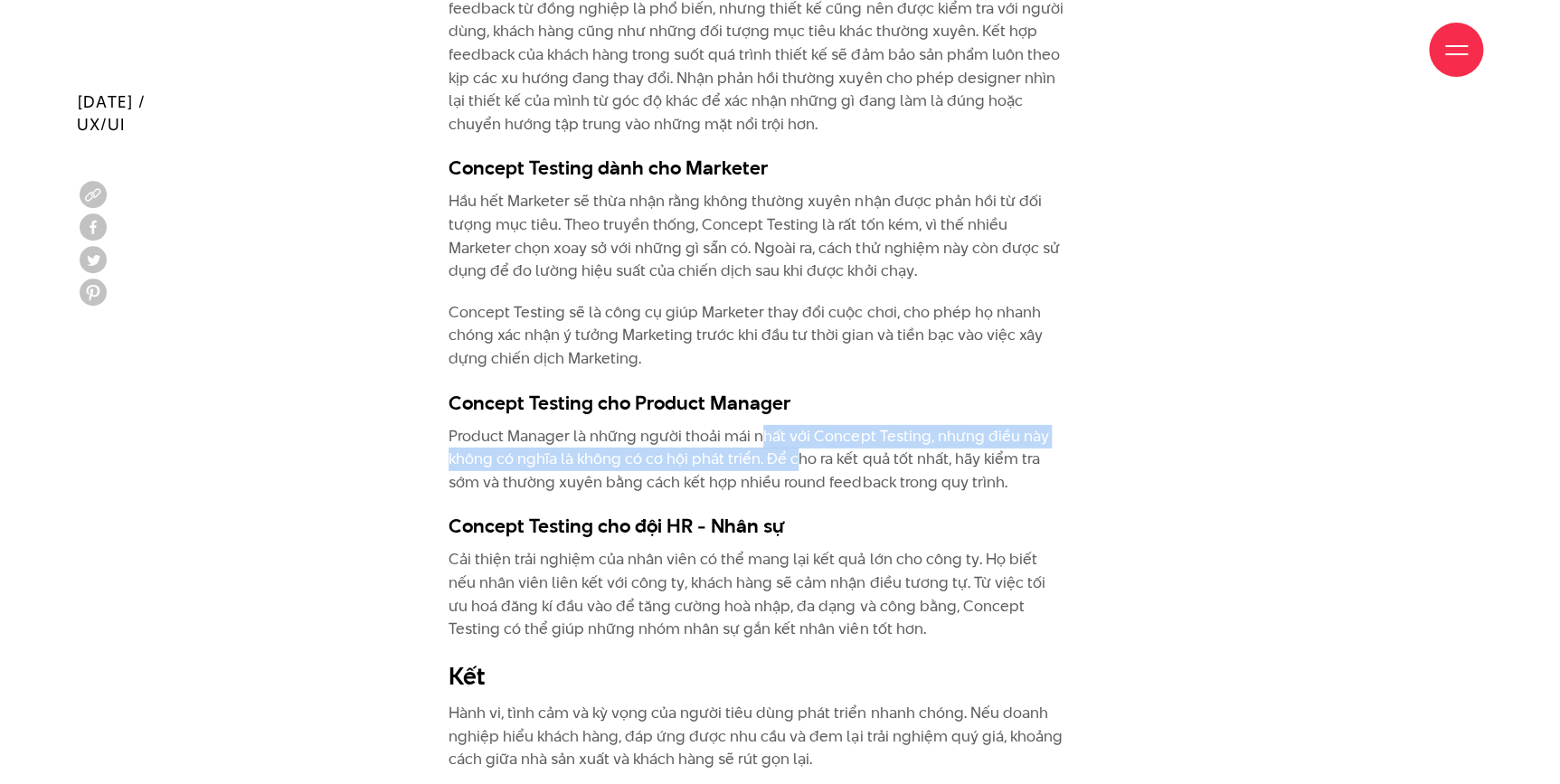
drag, startPoint x: 756, startPoint y: 407, endPoint x: 802, endPoint y: 439, distance: 56.0
click at [797, 437] on p "Product Manager là những người thoải mái nhất với Concept Testing, nhưng điều n…" at bounding box center [757, 460] width 618 height 69
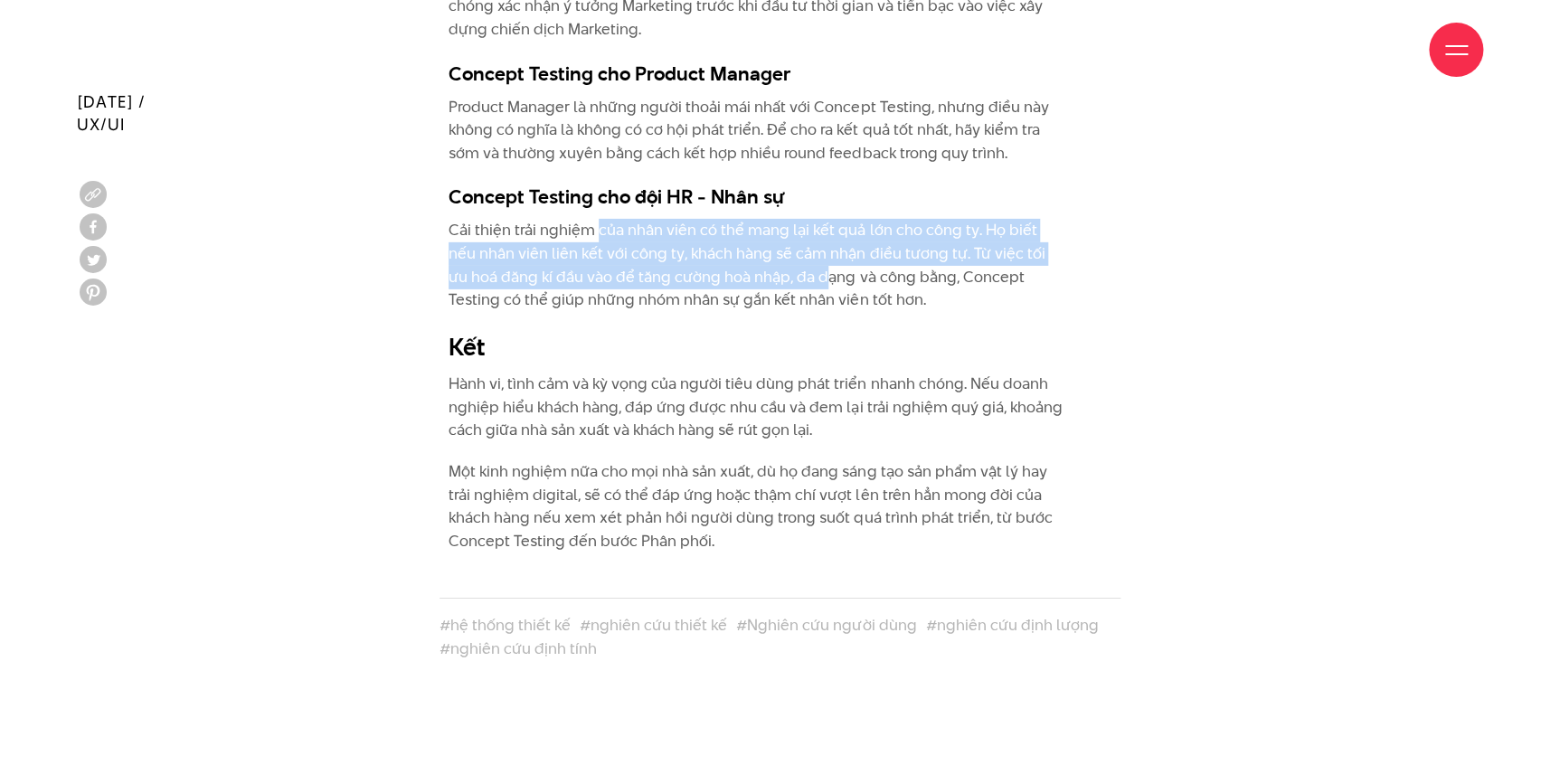
drag, startPoint x: 595, startPoint y: 205, endPoint x: 817, endPoint y: 257, distance: 228.0
click at [786, 252] on p "Cải thiện trải nghiệm của nhân viên có thể mang lại kết quả lớn cho công ty. Họ…" at bounding box center [757, 265] width 618 height 92
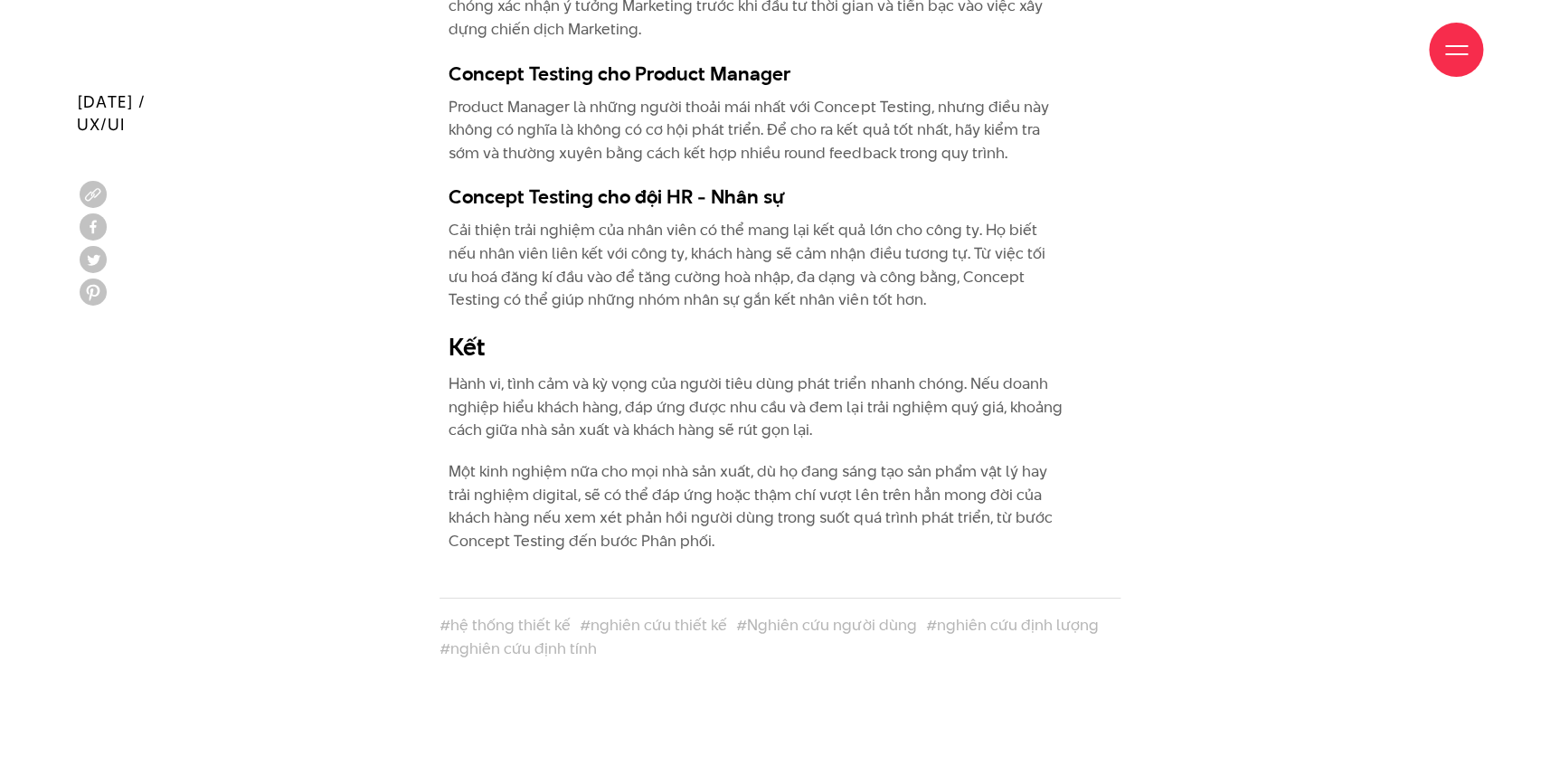
click at [837, 271] on p "Cải thiện trải nghiệm của nhân viên có thể mang lại kết quả lớn cho công ty. Họ…" at bounding box center [757, 265] width 618 height 92
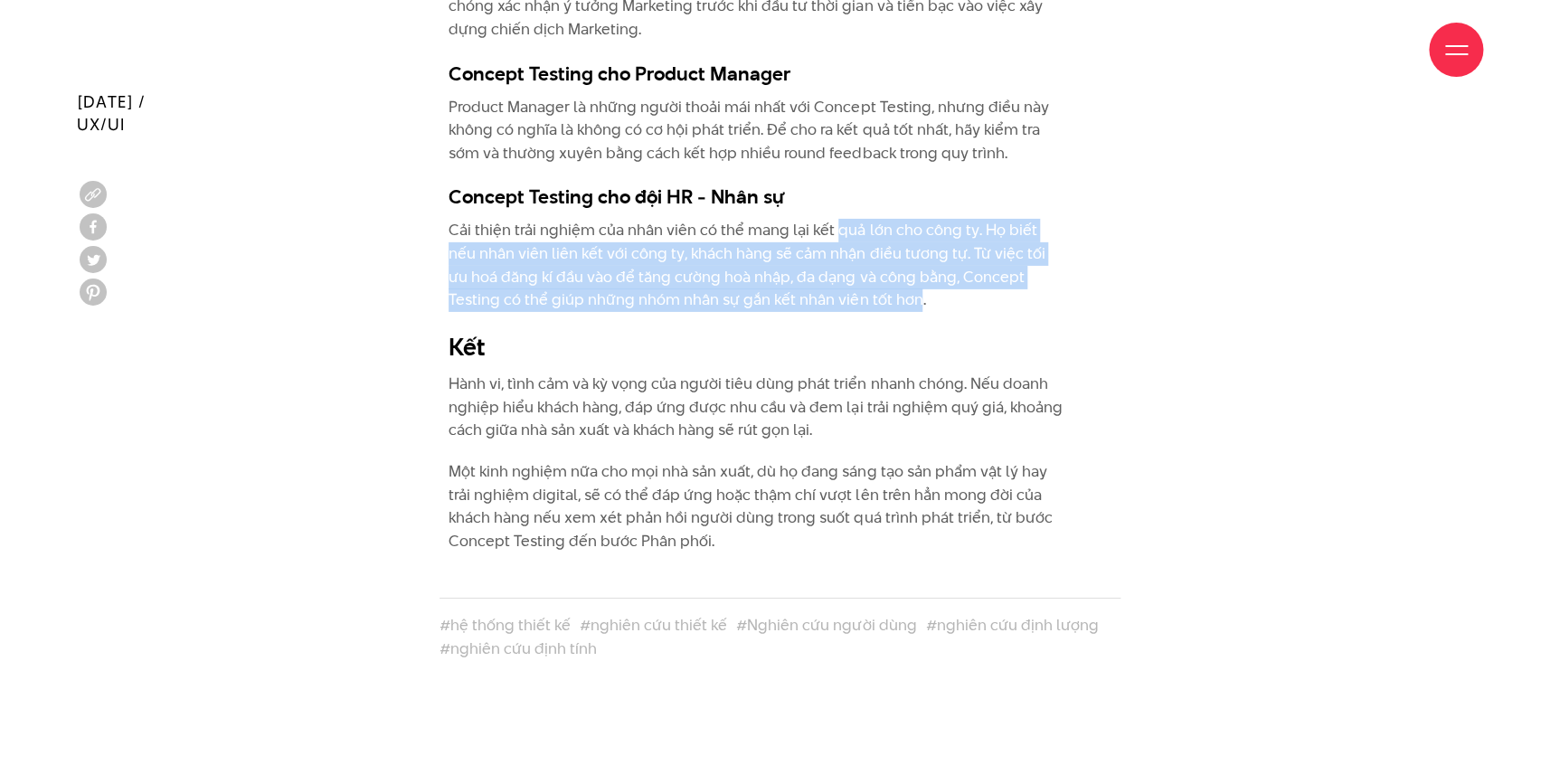
drag, startPoint x: 837, startPoint y: 271, endPoint x: 838, endPoint y: 195, distance: 76.0
click at [838, 219] on p "Cải thiện trải nghiệm của nhân viên có thể mang lại kết quả lớn cho công ty. Họ…" at bounding box center [757, 265] width 618 height 92
drag, startPoint x: 838, startPoint y: 195, endPoint x: 876, endPoint y: 266, distance: 80.5
click at [876, 266] on p "Cải thiện trải nghiệm của nhân viên có thể mang lại kết quả lớn cho công ty. Họ…" at bounding box center [757, 265] width 618 height 92
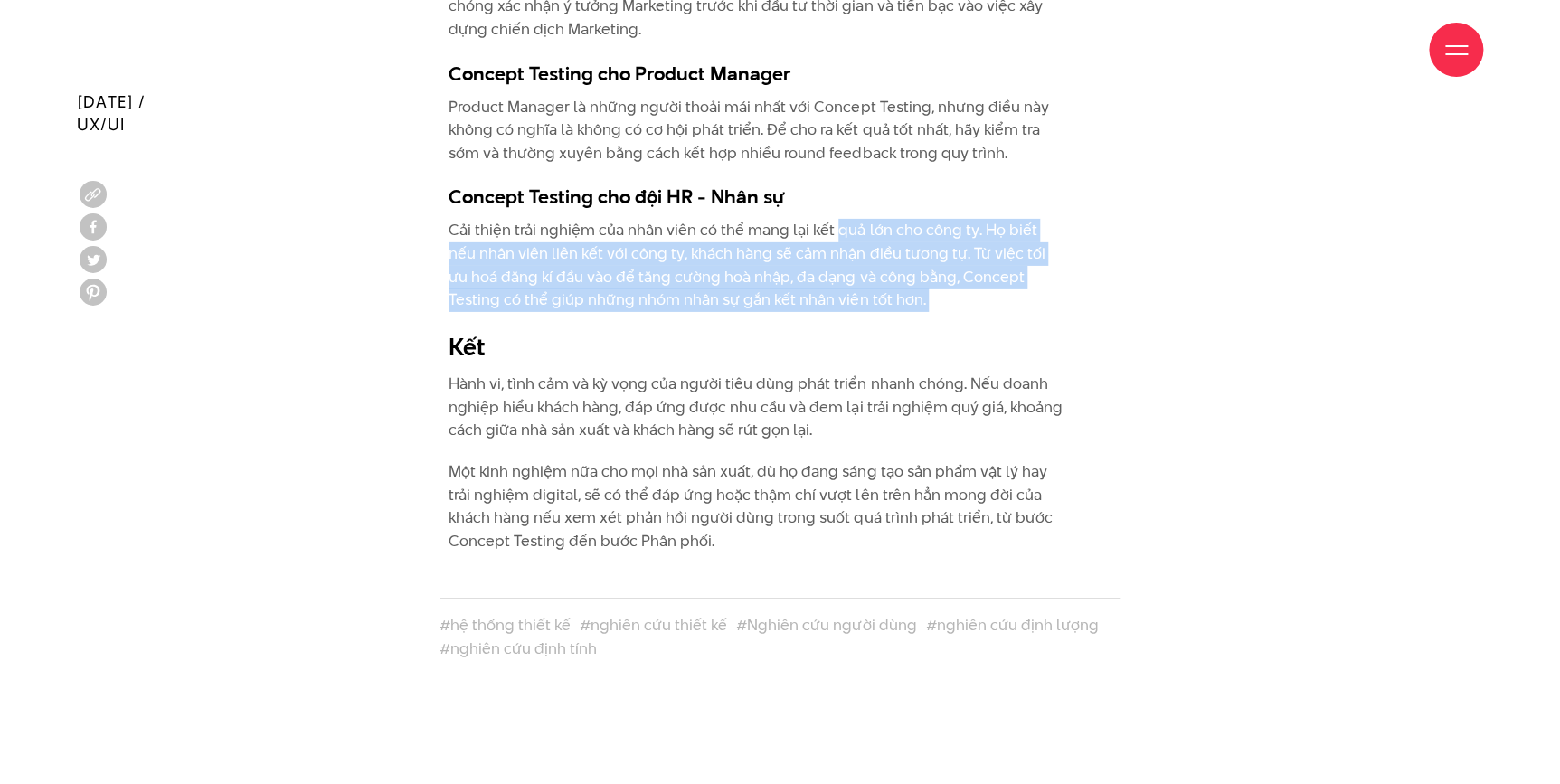
click at [876, 266] on p "Cải thiện trải nghiệm của nhân viên có thể mang lại kết quả lớn cho công ty. Họ…" at bounding box center [757, 265] width 618 height 92
drag, startPoint x: 875, startPoint y: 259, endPoint x: 875, endPoint y: 168, distance: 91.0
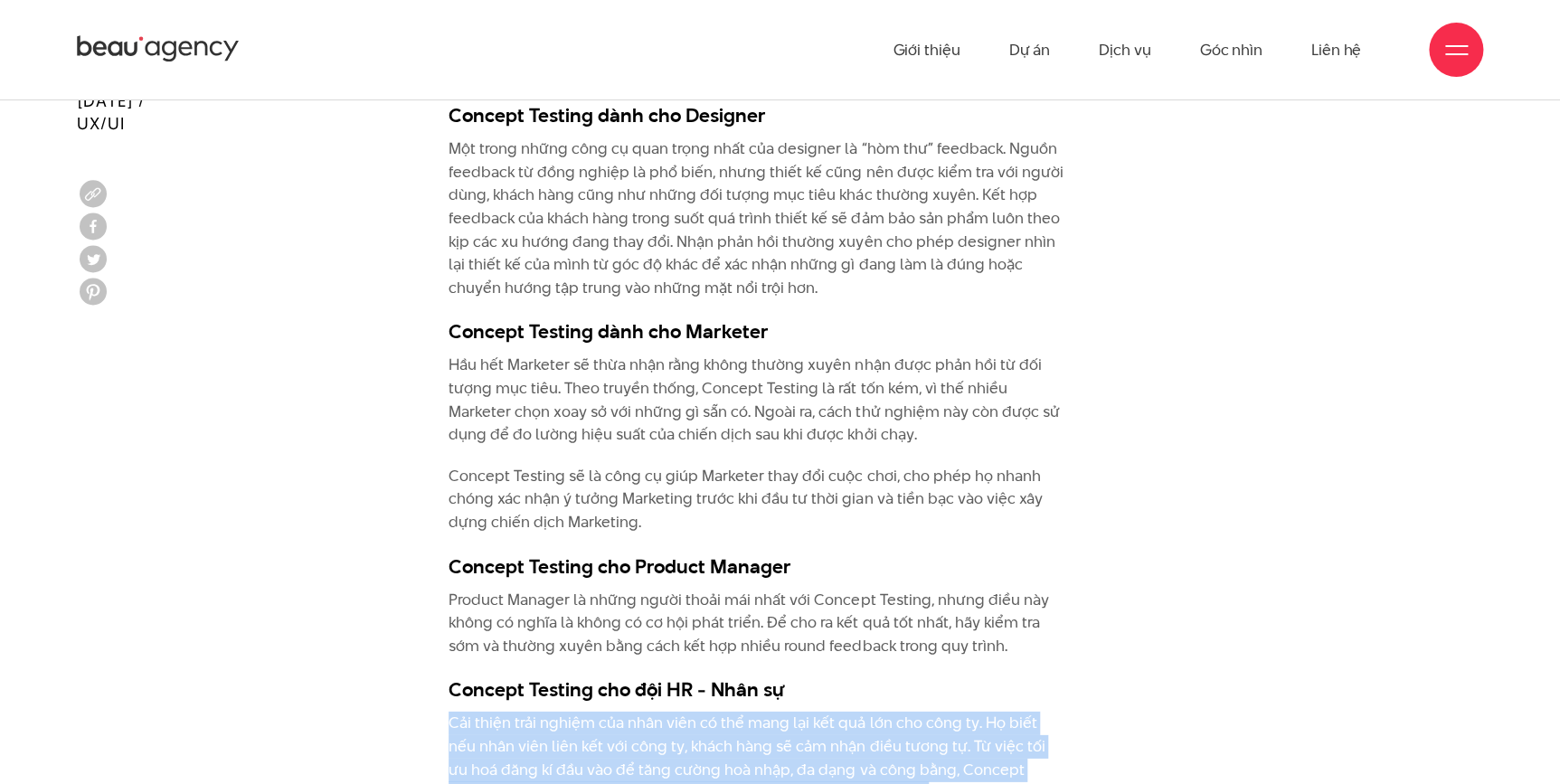
scroll to position [5752, 0]
